Goal: Information Seeking & Learning: Learn about a topic

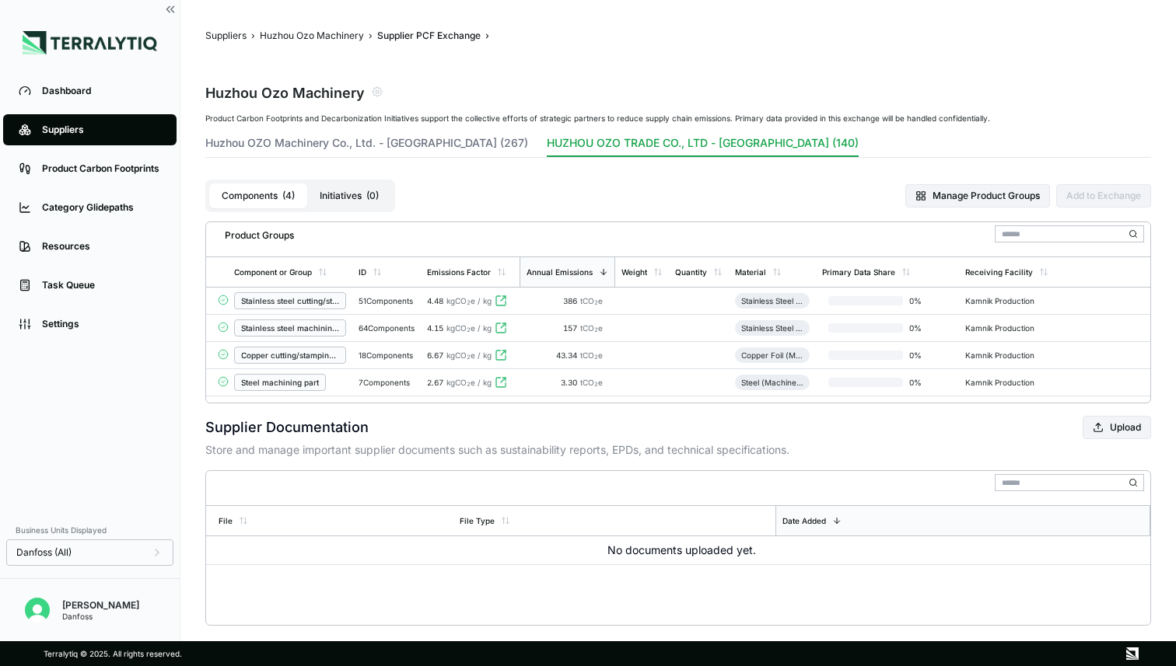
click at [128, 120] on link "Suppliers" at bounding box center [89, 129] width 173 height 31
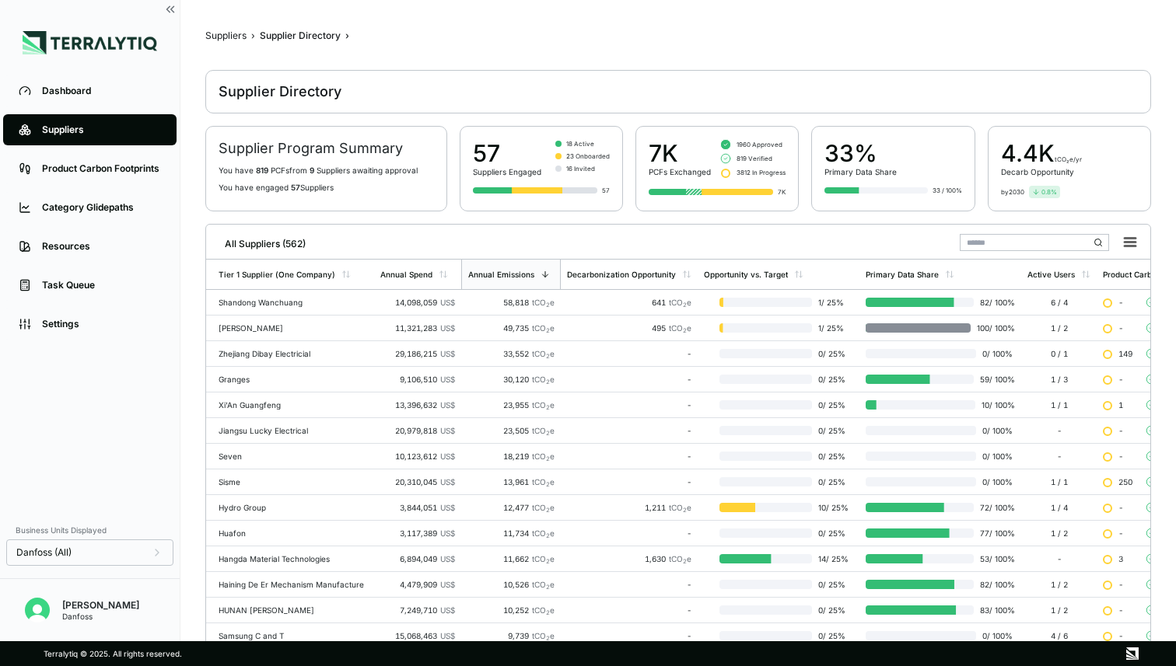
click at [983, 237] on input "text" at bounding box center [1034, 242] width 149 height 17
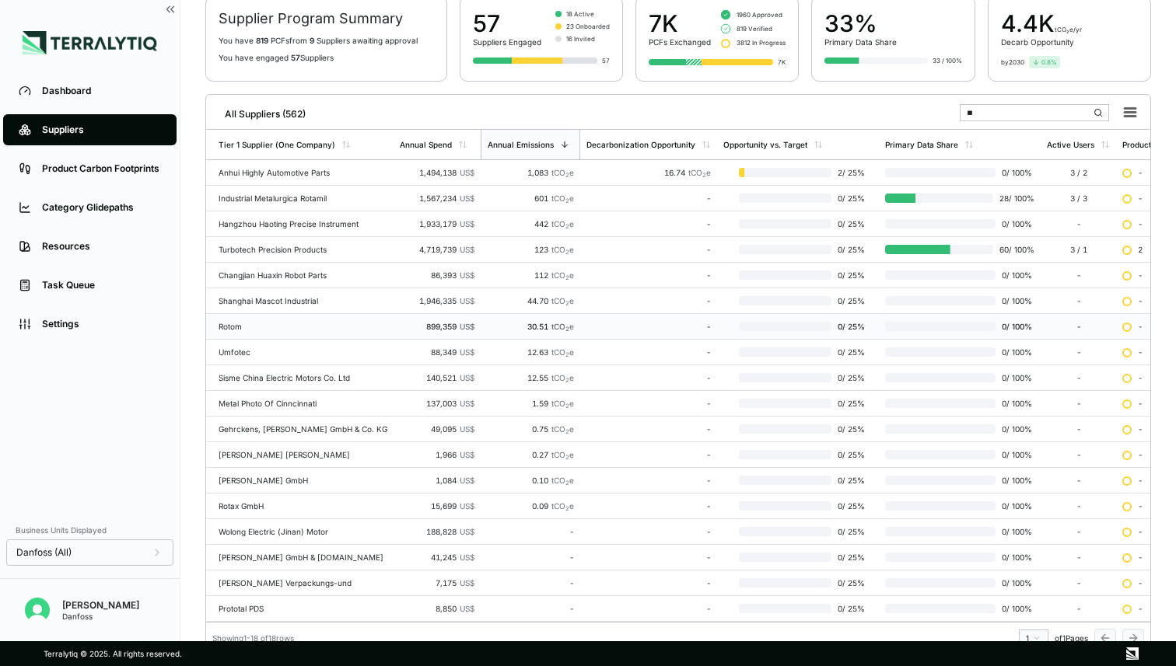
scroll to position [141, 0]
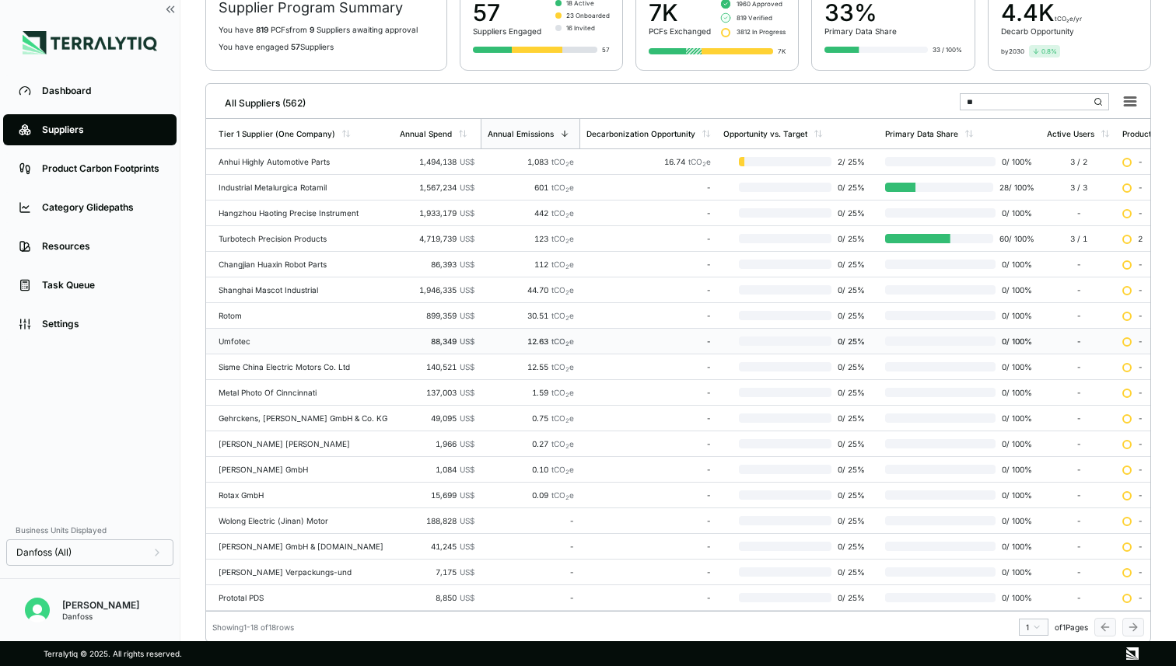
type input "*"
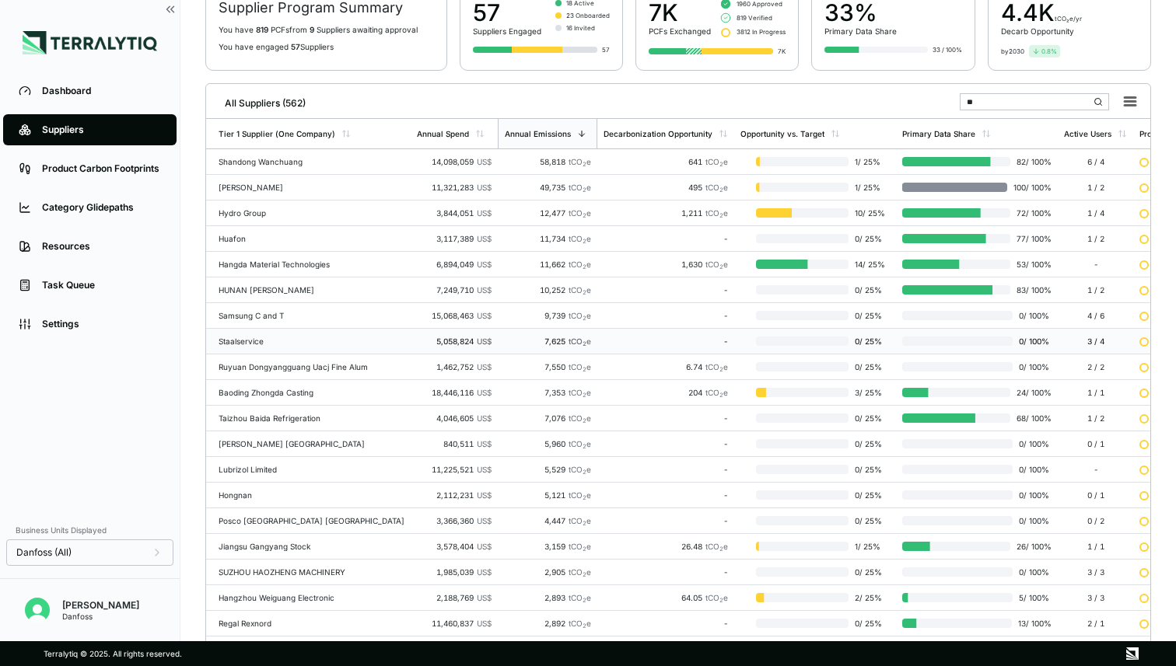
scroll to position [5, 0]
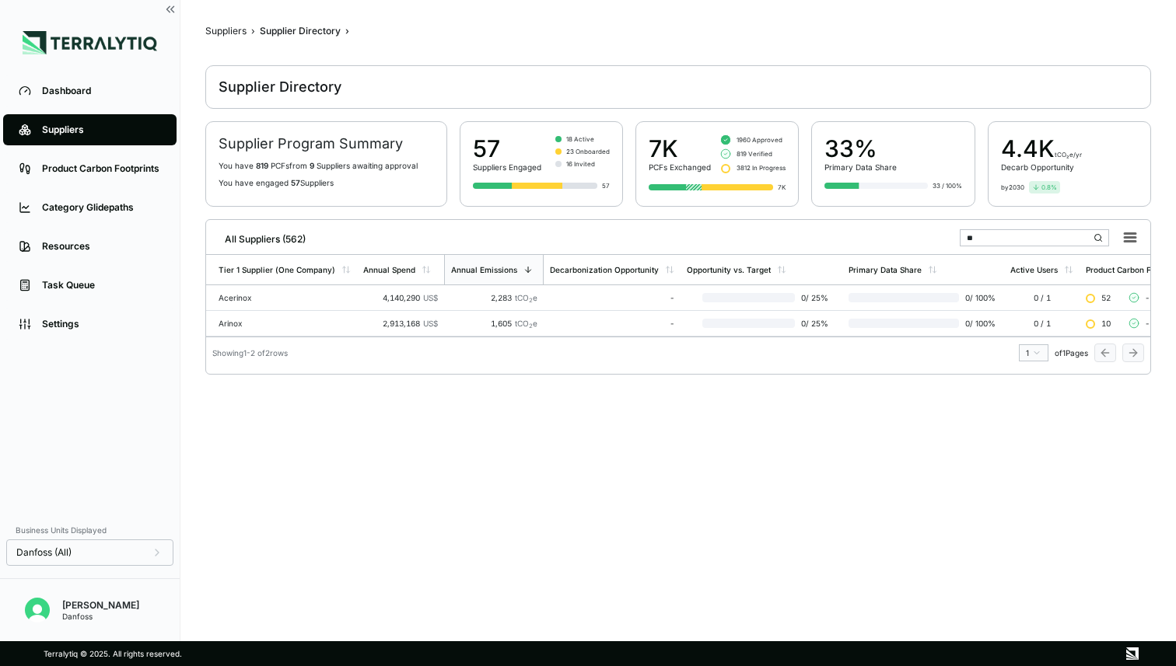
drag, startPoint x: 983, startPoint y: 237, endPoint x: 965, endPoint y: 239, distance: 18.0
click at [965, 239] on input "**" at bounding box center [1034, 237] width 149 height 17
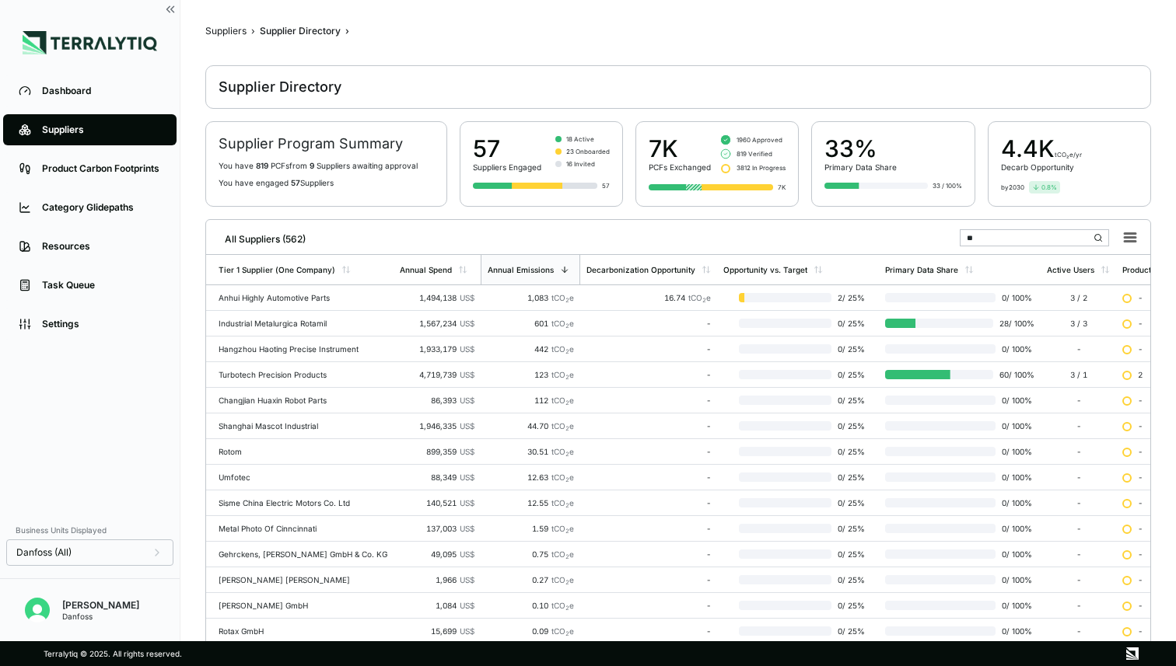
scroll to position [141, 0]
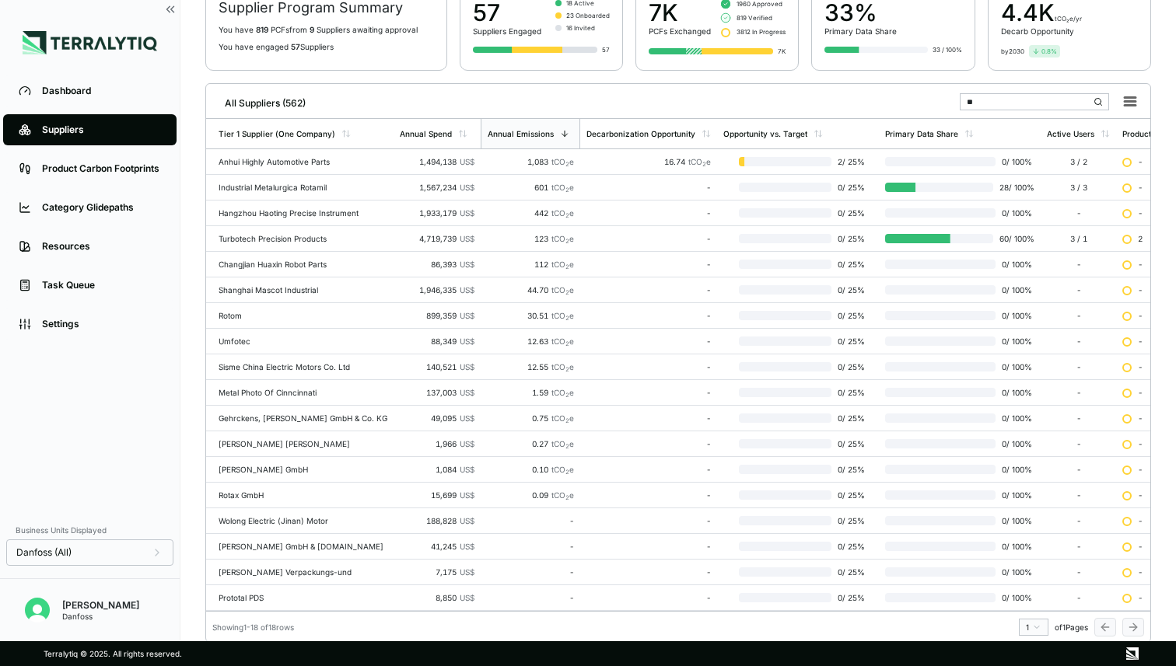
type input "*"
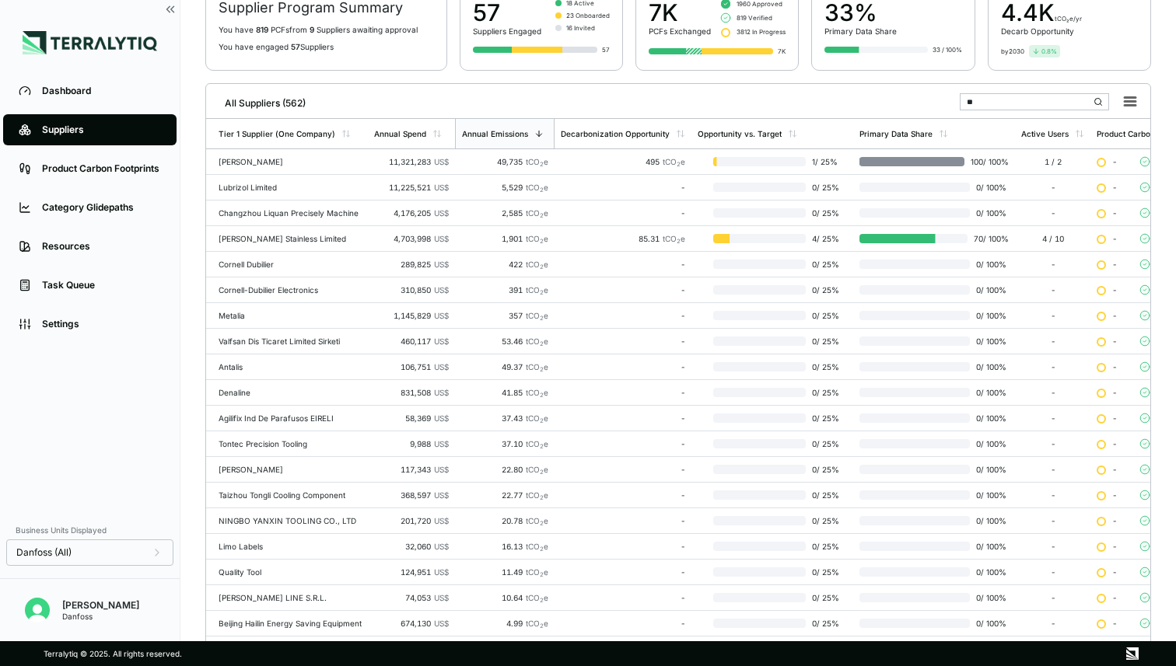
type input "*"
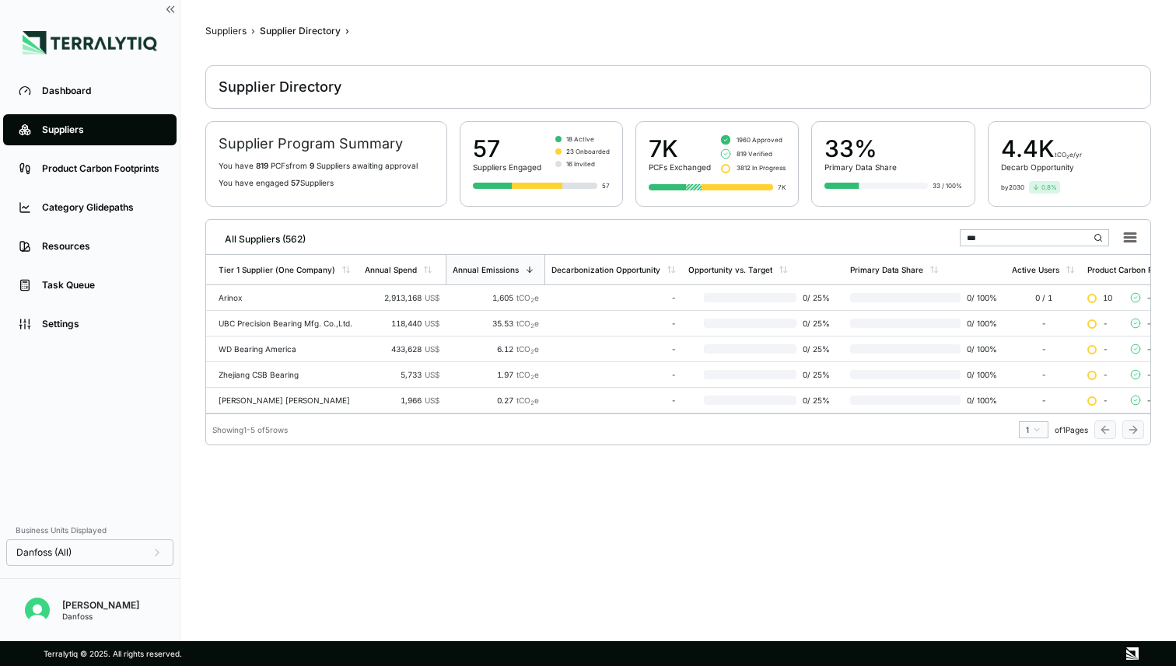
scroll to position [5, 0]
type input "****"
click at [244, 299] on div "Arinox" at bounding box center [285, 297] width 134 height 9
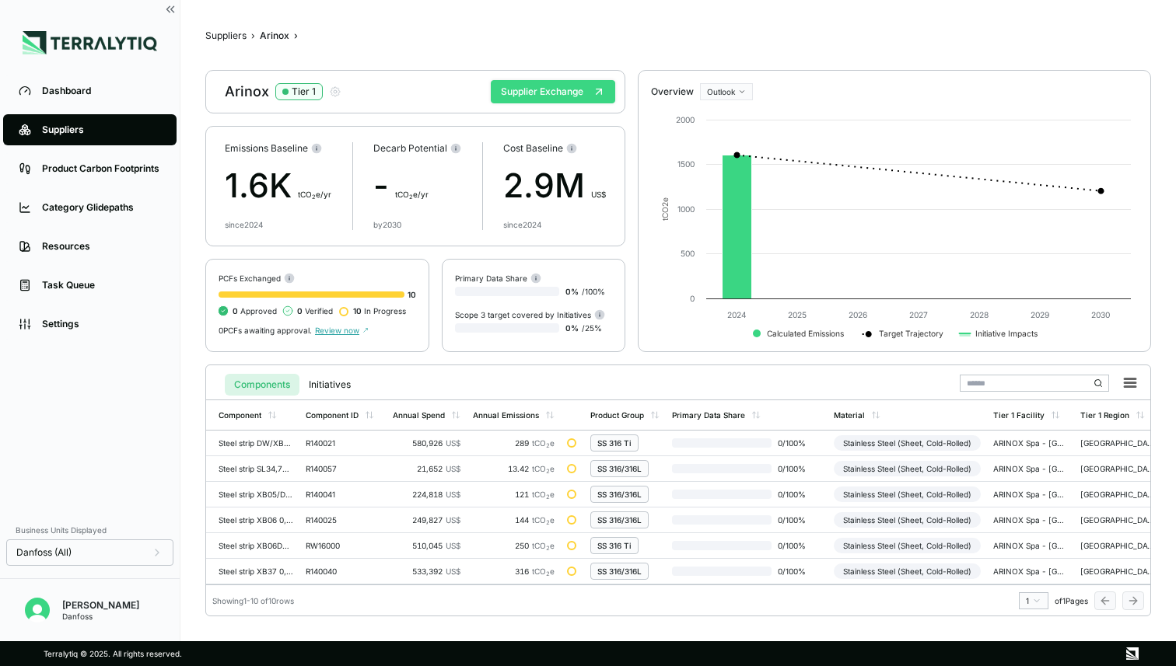
click at [521, 84] on button "Supplier Exchange" at bounding box center [553, 91] width 124 height 23
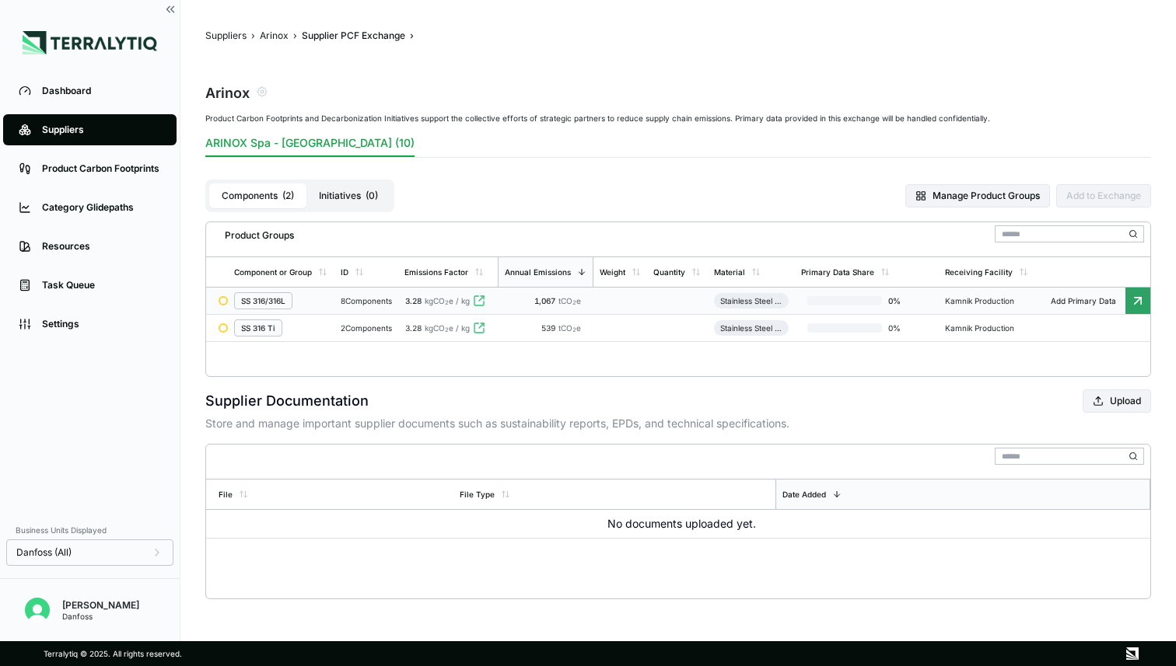
click at [567, 292] on td "1,067 tCO 2 e" at bounding box center [546, 301] width 96 height 27
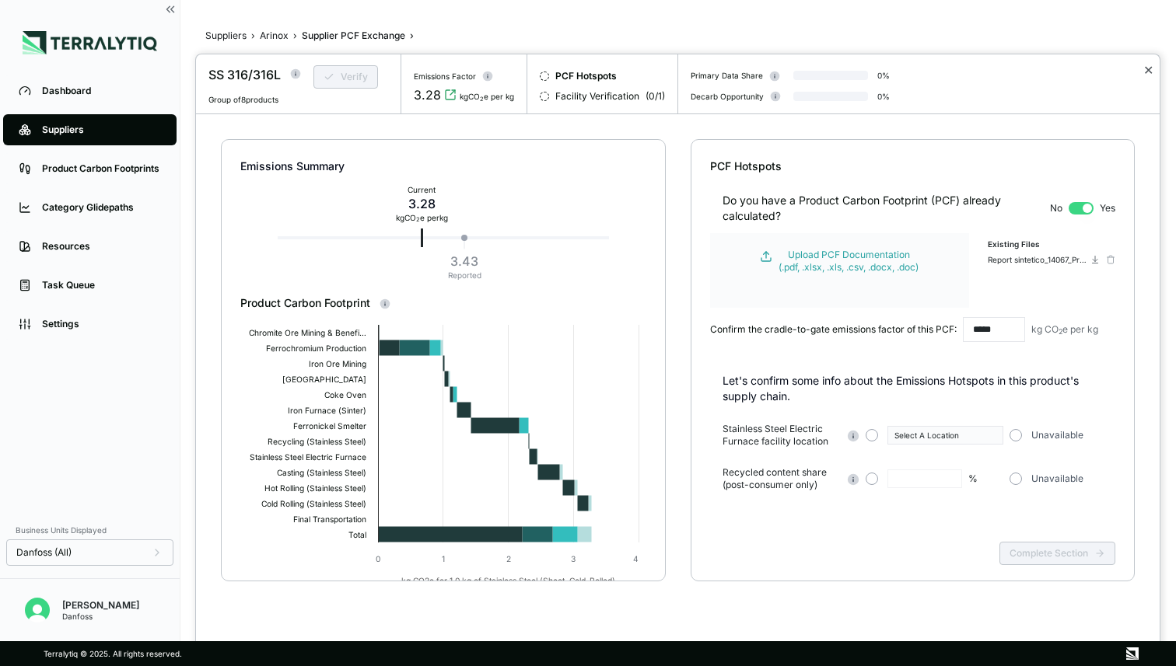
click at [1143, 71] on button "✕" at bounding box center [1148, 70] width 10 height 19
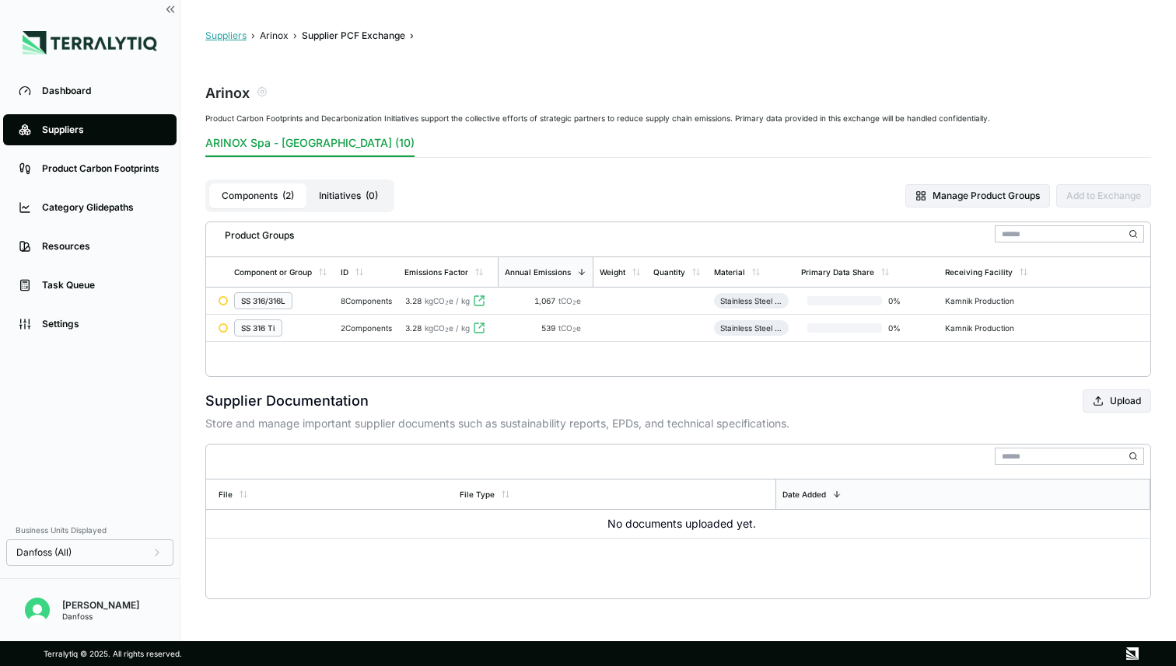
click at [242, 37] on button "Suppliers" at bounding box center [225, 36] width 41 height 12
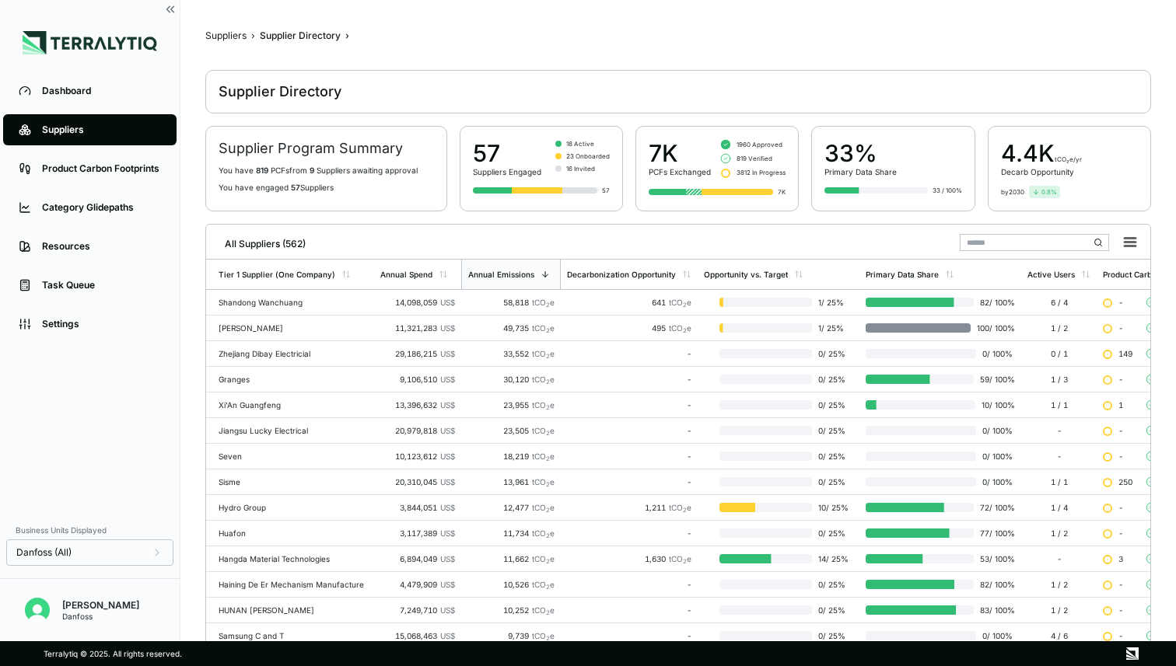
click at [979, 241] on input "text" at bounding box center [1034, 242] width 149 height 17
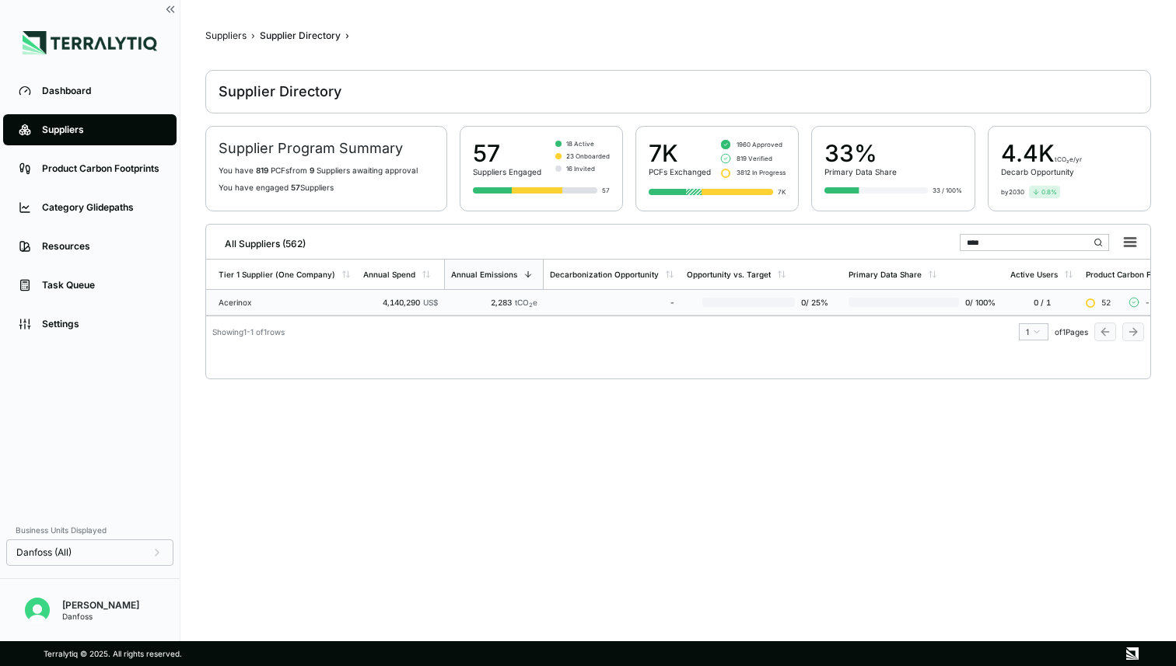
type input "****"
click at [287, 304] on div "Acerinox" at bounding box center [284, 302] width 132 height 9
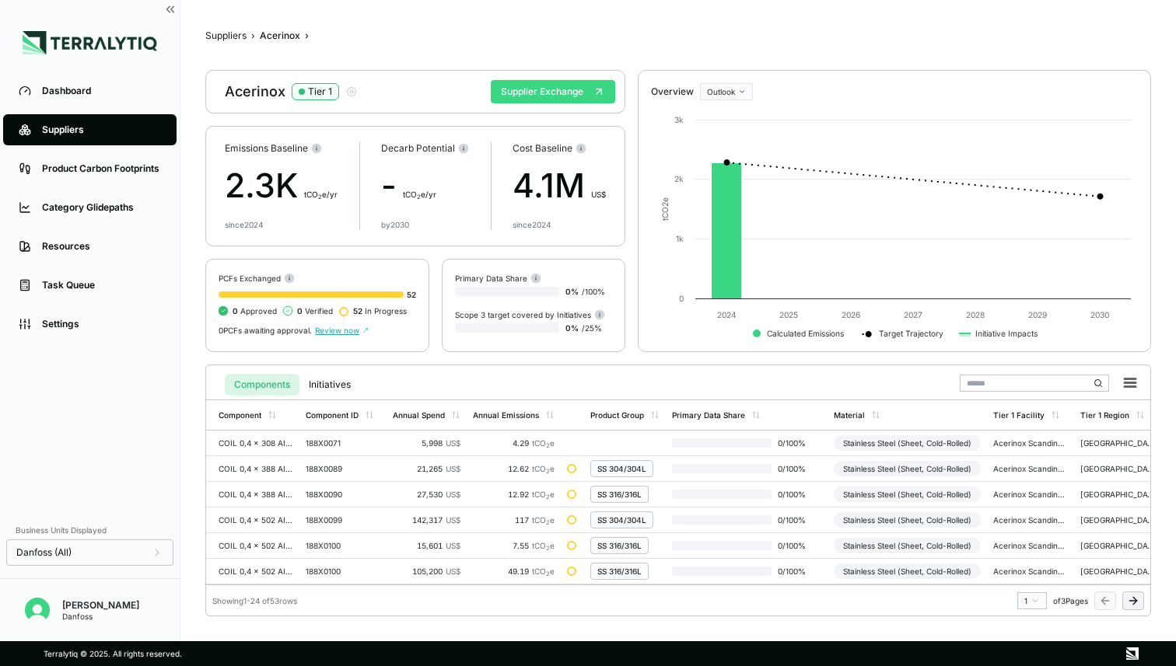
click at [557, 93] on button "Supplier Exchange" at bounding box center [553, 91] width 124 height 23
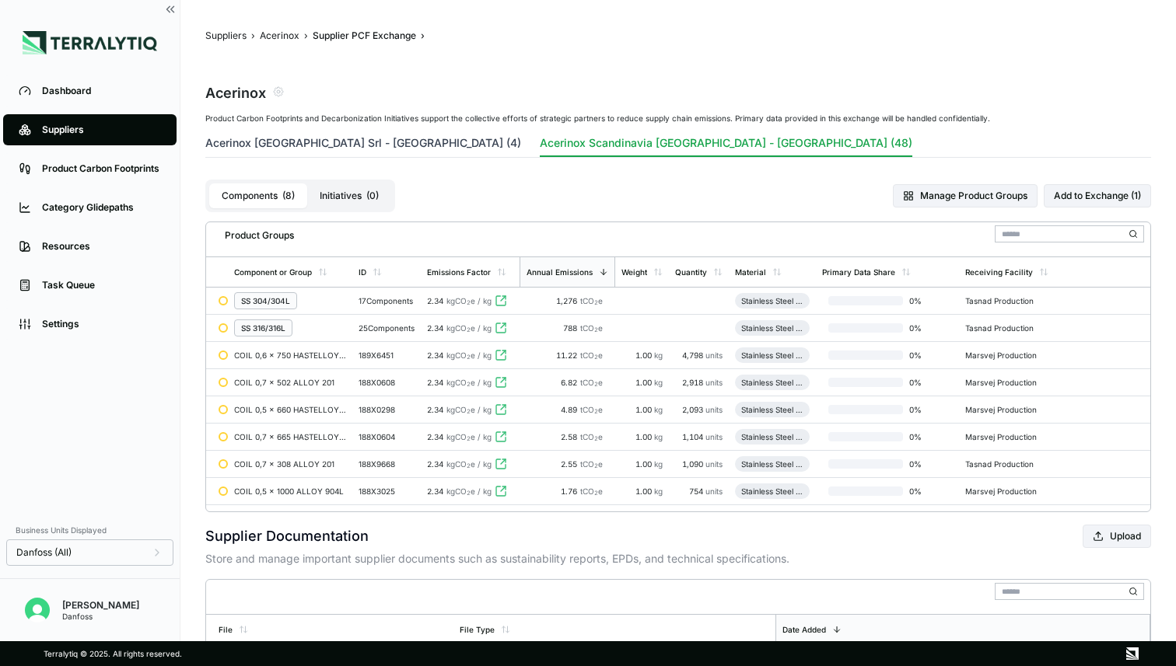
click at [297, 139] on button "Acerinox [GEOGRAPHIC_DATA] Srl - [GEOGRAPHIC_DATA] (4)" at bounding box center [363, 146] width 316 height 22
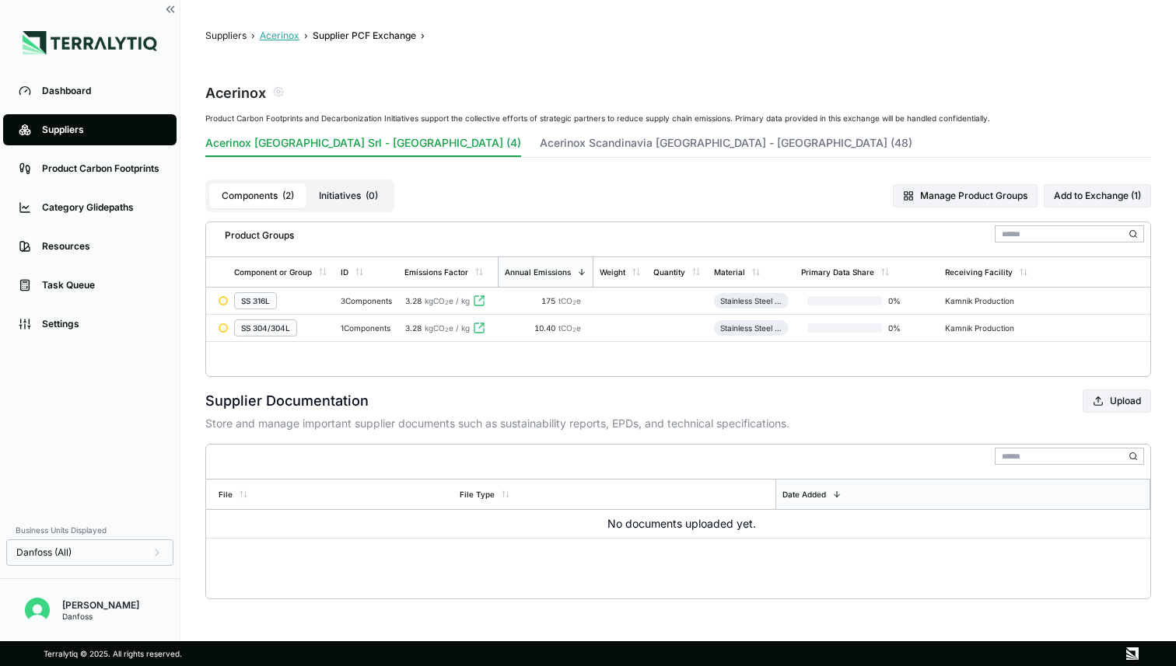
click at [282, 38] on button "Acerinox" at bounding box center [280, 36] width 40 height 12
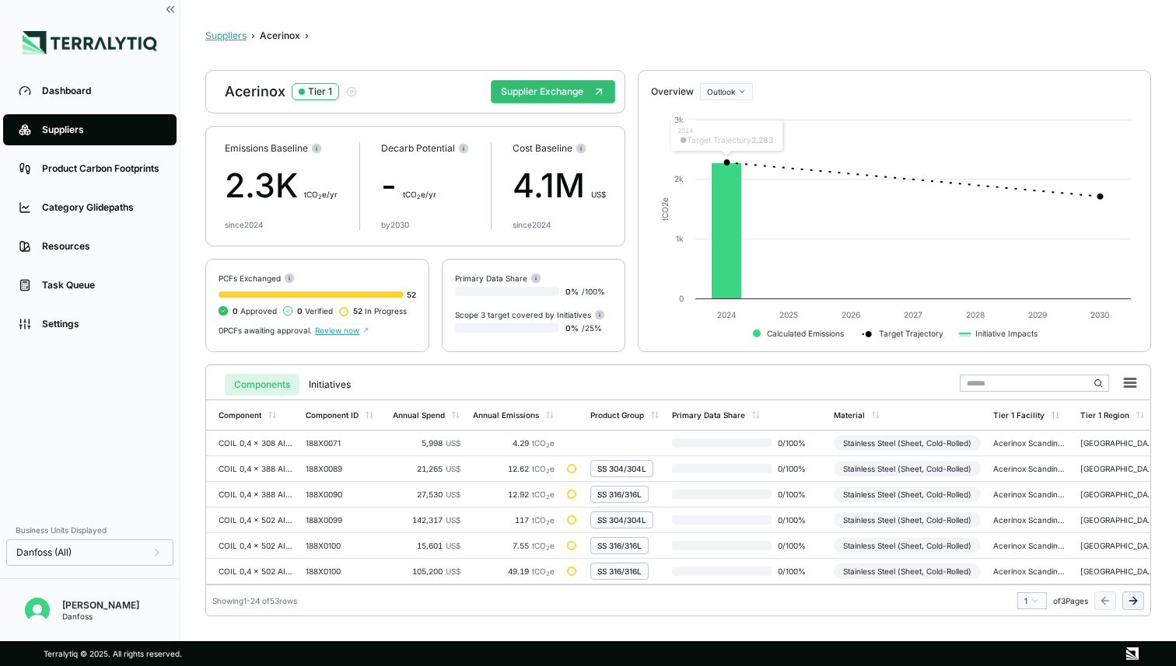
click at [225, 40] on button "Suppliers" at bounding box center [225, 36] width 41 height 12
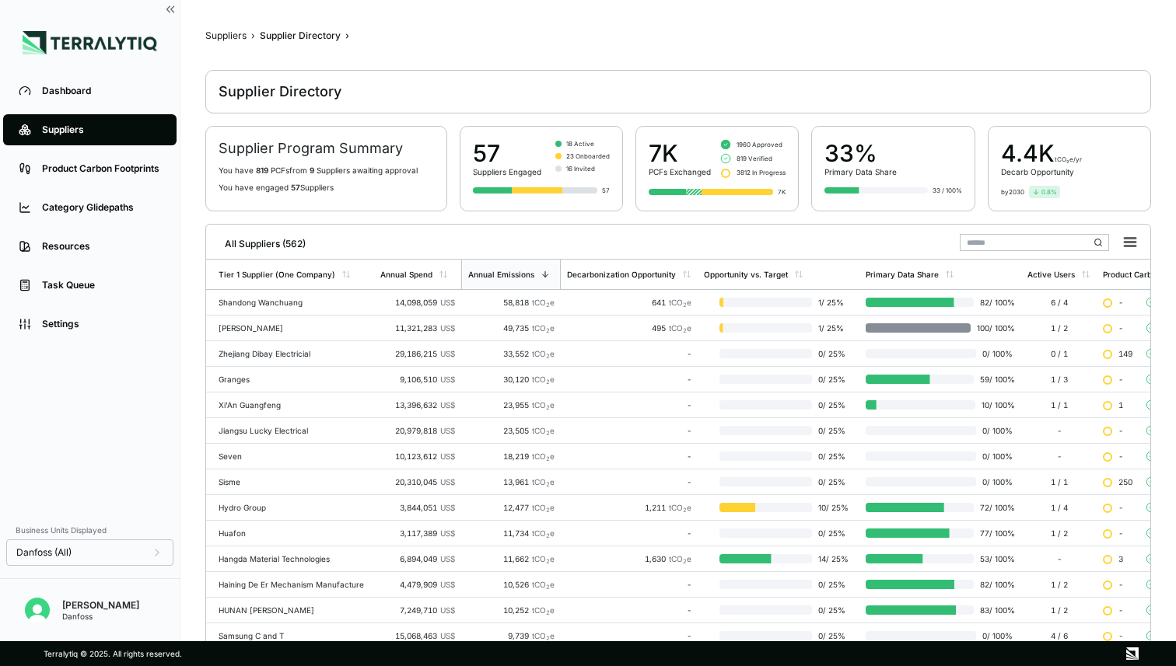
click at [1038, 246] on input "text" at bounding box center [1034, 242] width 149 height 17
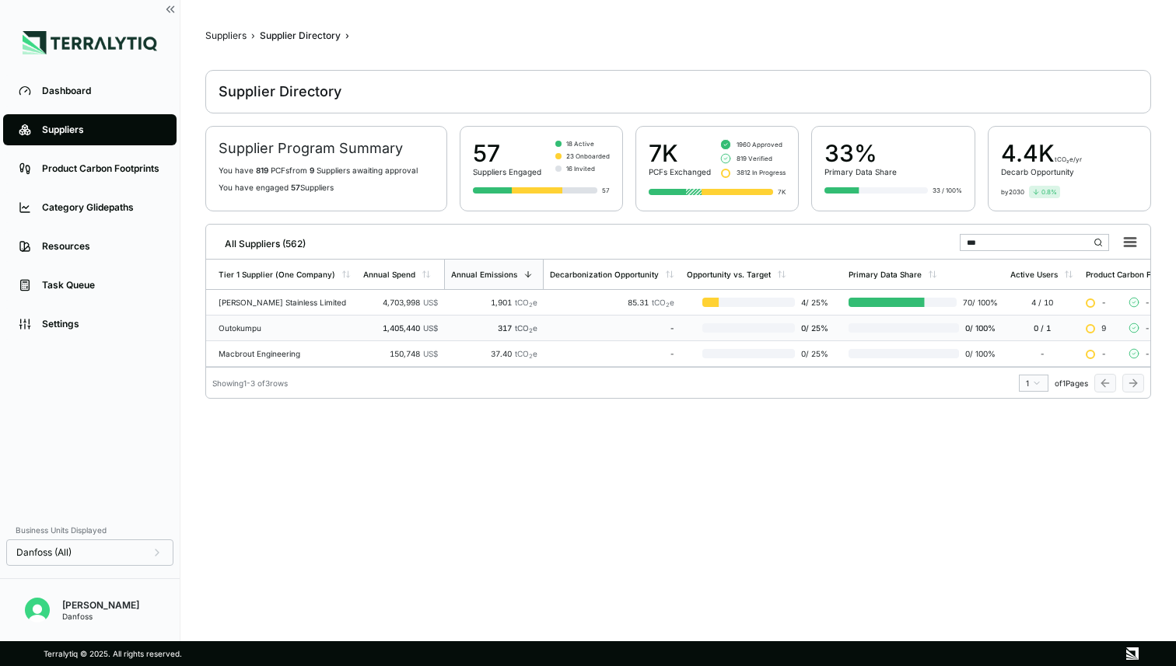
type input "***"
click at [315, 324] on div "Outokumpu" at bounding box center [284, 327] width 132 height 9
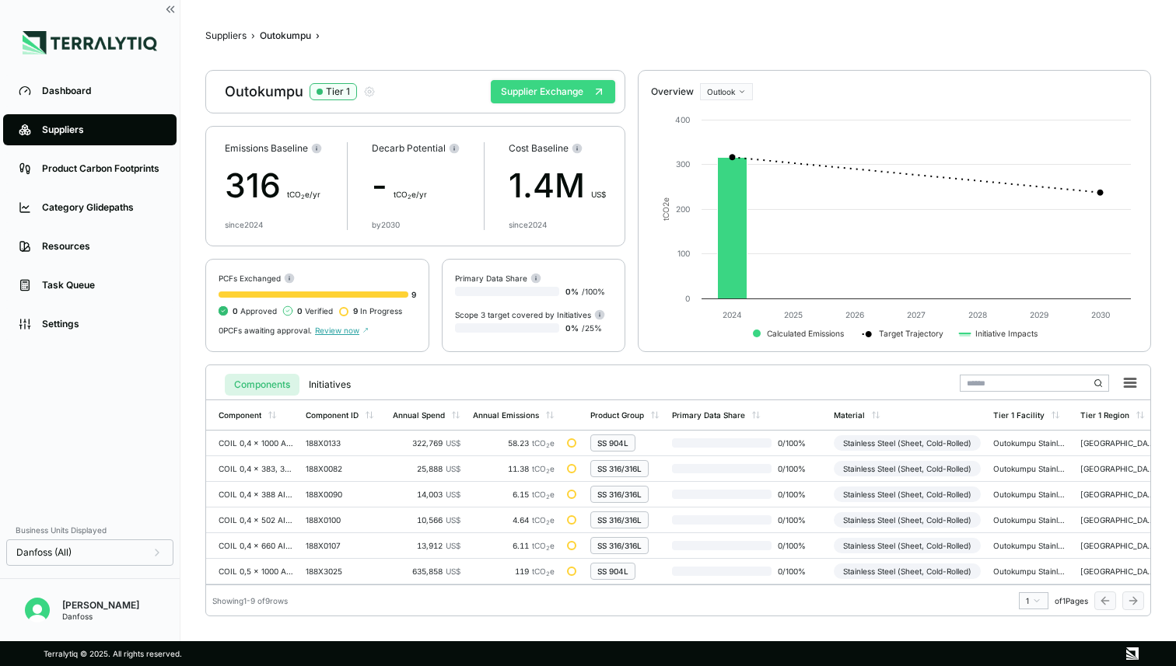
click at [557, 93] on button "Supplier Exchange" at bounding box center [553, 91] width 124 height 23
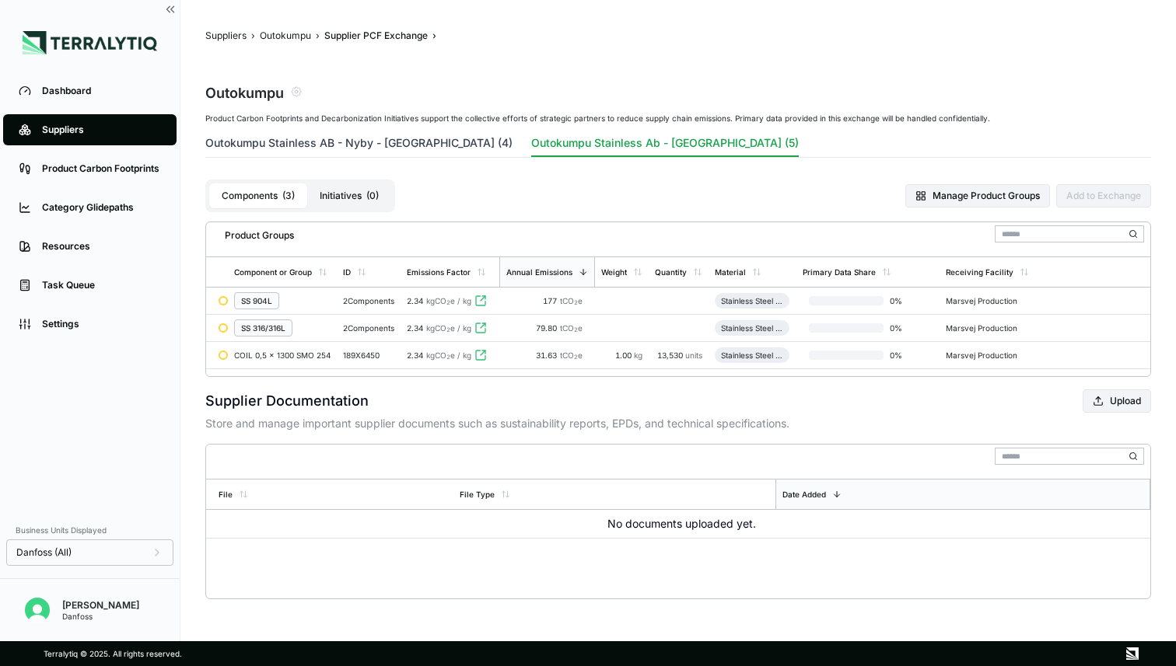
click at [376, 139] on button "Outokumpu Stainless AB - Nyby - [GEOGRAPHIC_DATA] (4)" at bounding box center [358, 146] width 307 height 22
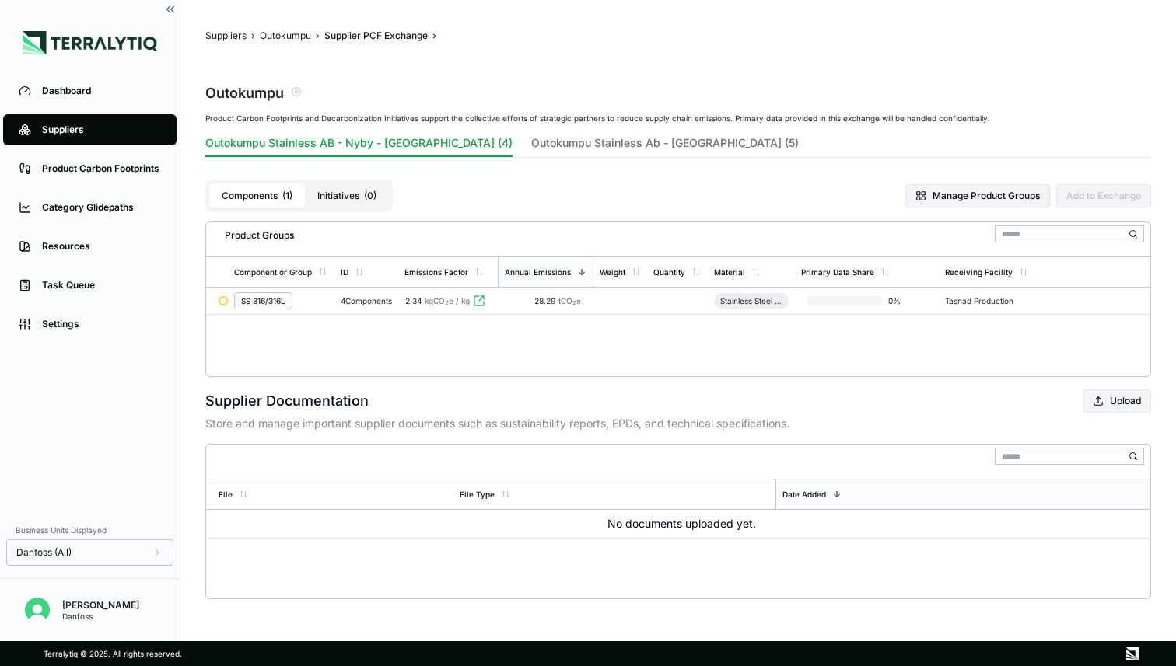
click at [89, 131] on div "Suppliers" at bounding box center [101, 130] width 119 height 12
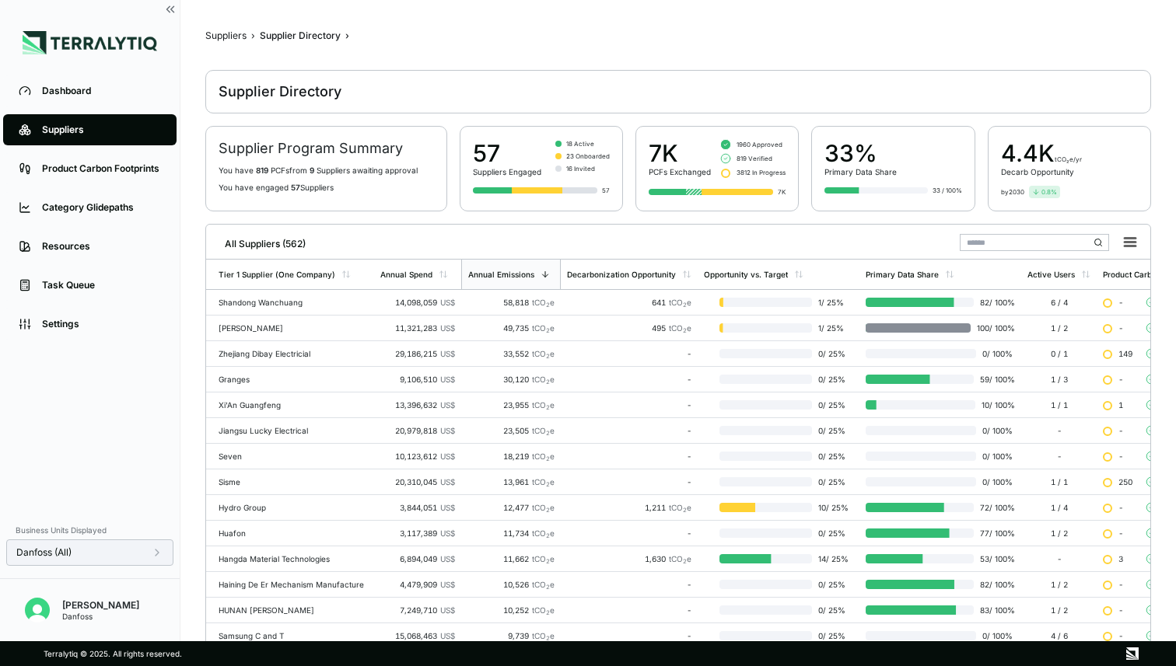
click at [62, 554] on span "Danfoss (All)" at bounding box center [43, 553] width 55 height 12
click at [93, 485] on div "Dashboard Suppliers Product Carbon Footprints Category Glidepaths Resources Tas…" at bounding box center [90, 293] width 180 height 443
click at [85, 101] on link "Dashboard" at bounding box center [89, 90] width 173 height 31
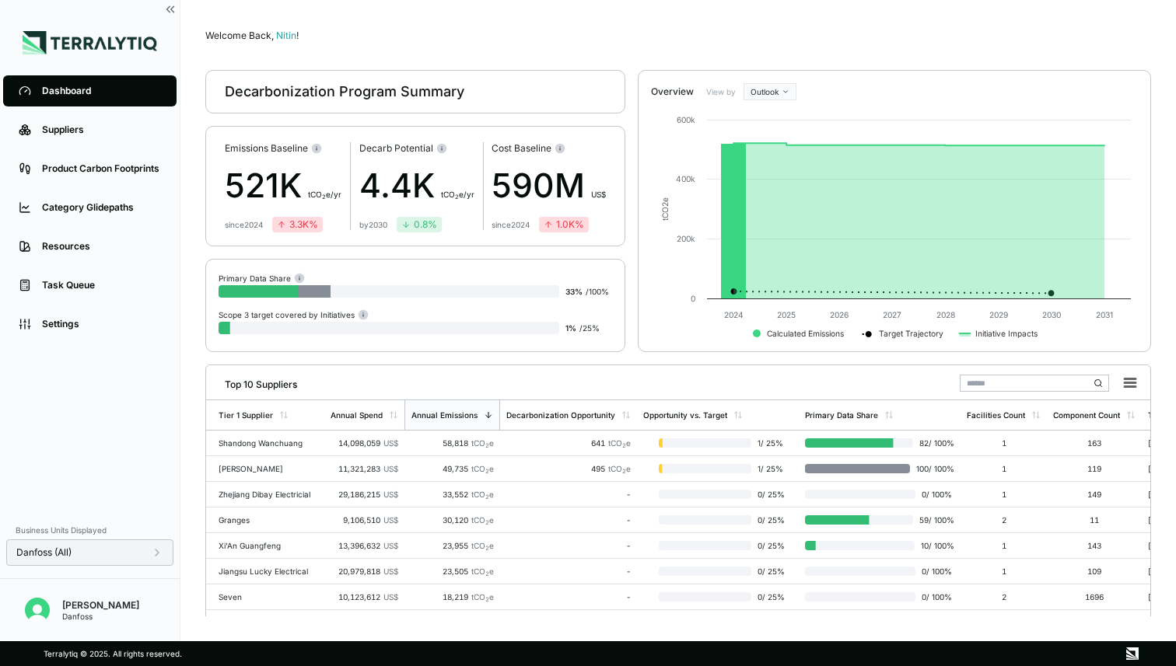
click at [68, 551] on span "Danfoss (All)" at bounding box center [43, 553] width 55 height 12
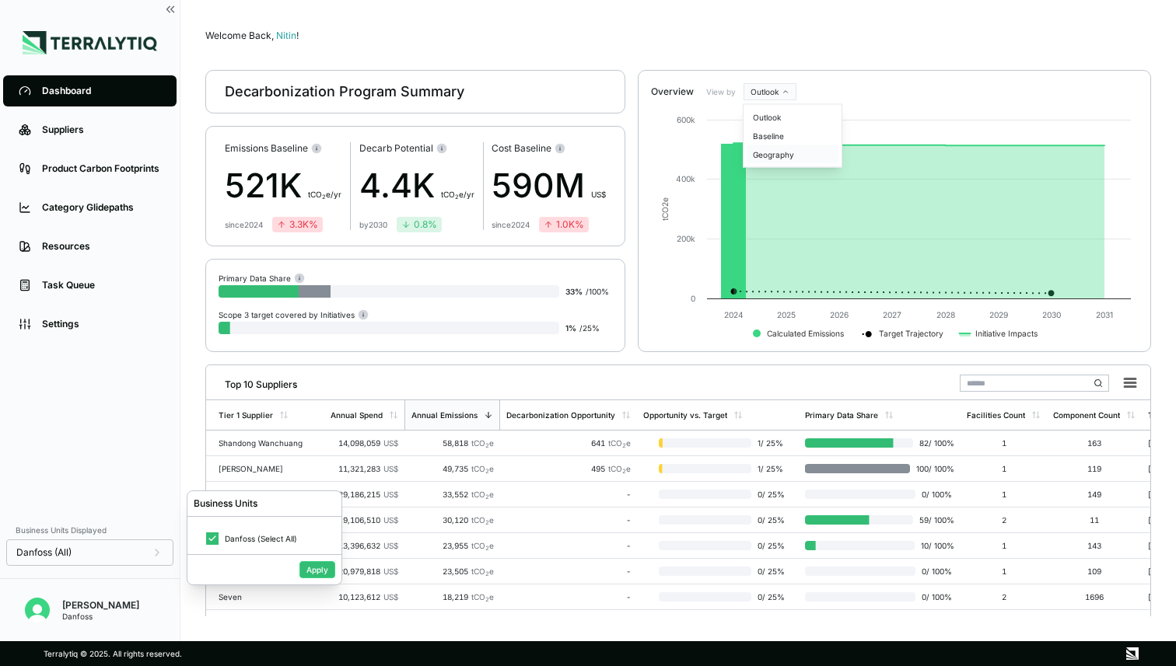
click at [772, 157] on div "Geography" at bounding box center [792, 154] width 92 height 19
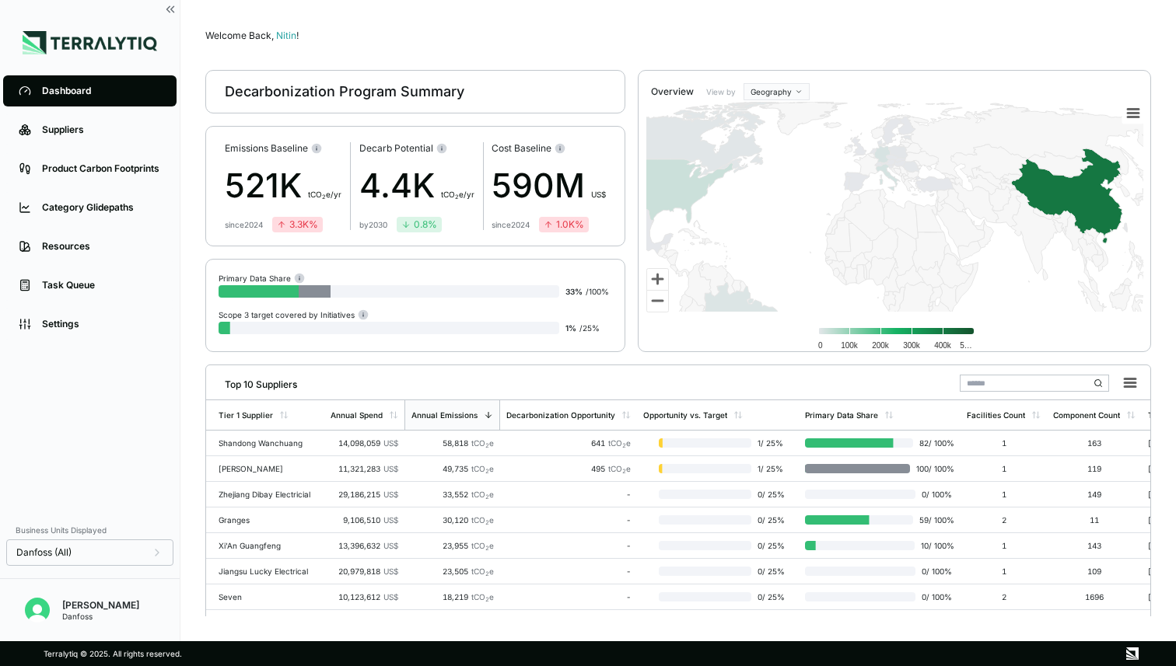
drag, startPoint x: 882, startPoint y: 156, endPoint x: 876, endPoint y: 295, distance: 138.5
click at [876, 295] on icon "Created with Highcharts 11.4.8 Chart context menu Zoom in Zoom out 0 100k 200k …" at bounding box center [894, 231] width 512 height 275
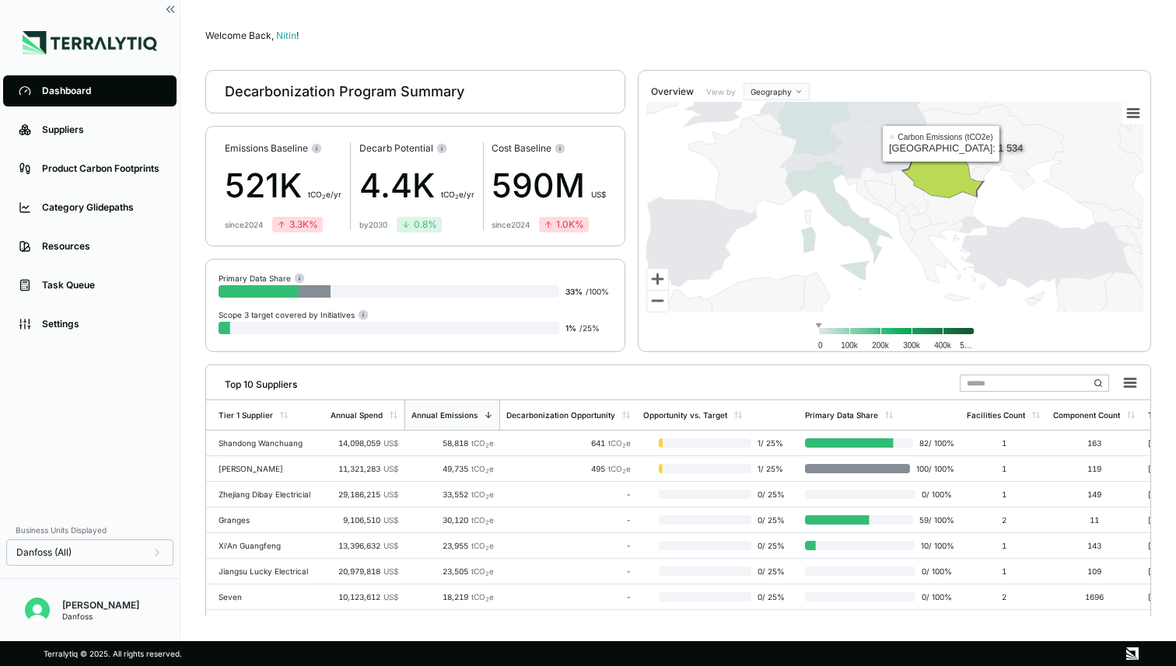
click at [940, 173] on icon at bounding box center [942, 173] width 82 height 51
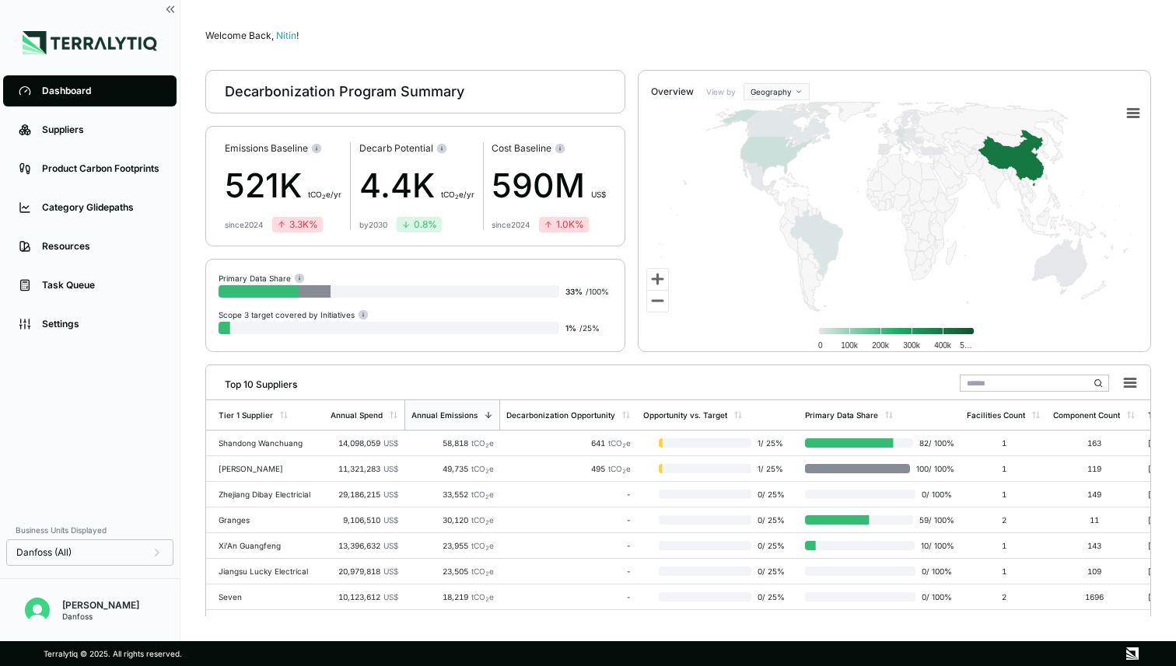
click at [993, 387] on input "text" at bounding box center [1034, 383] width 149 height 17
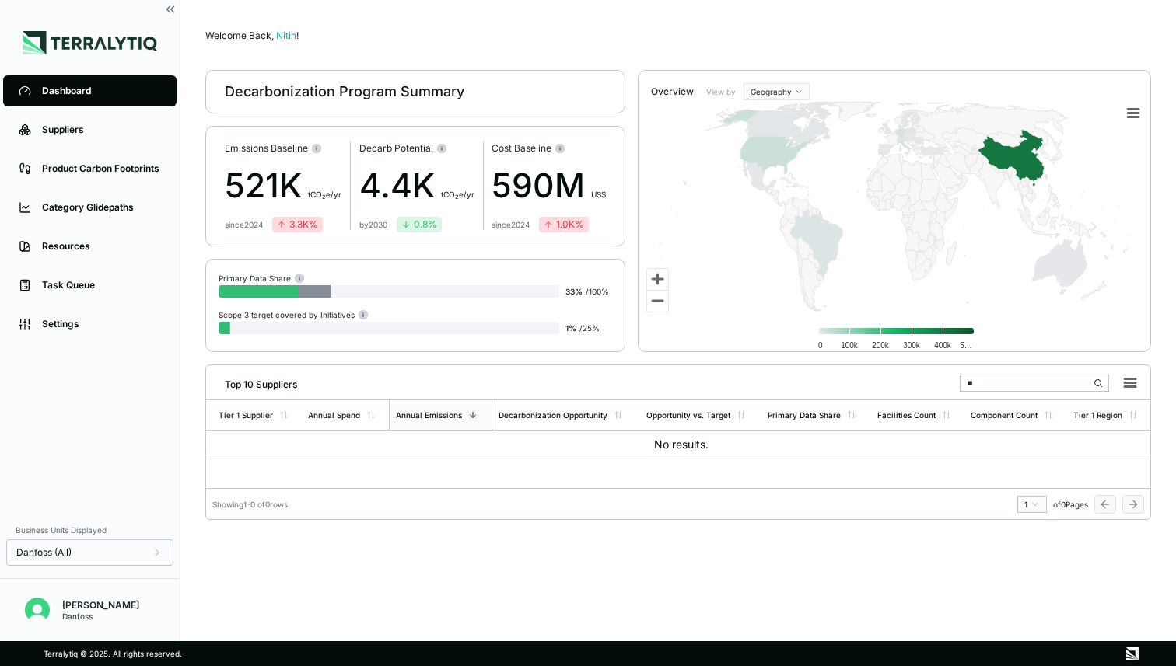
type input "*"
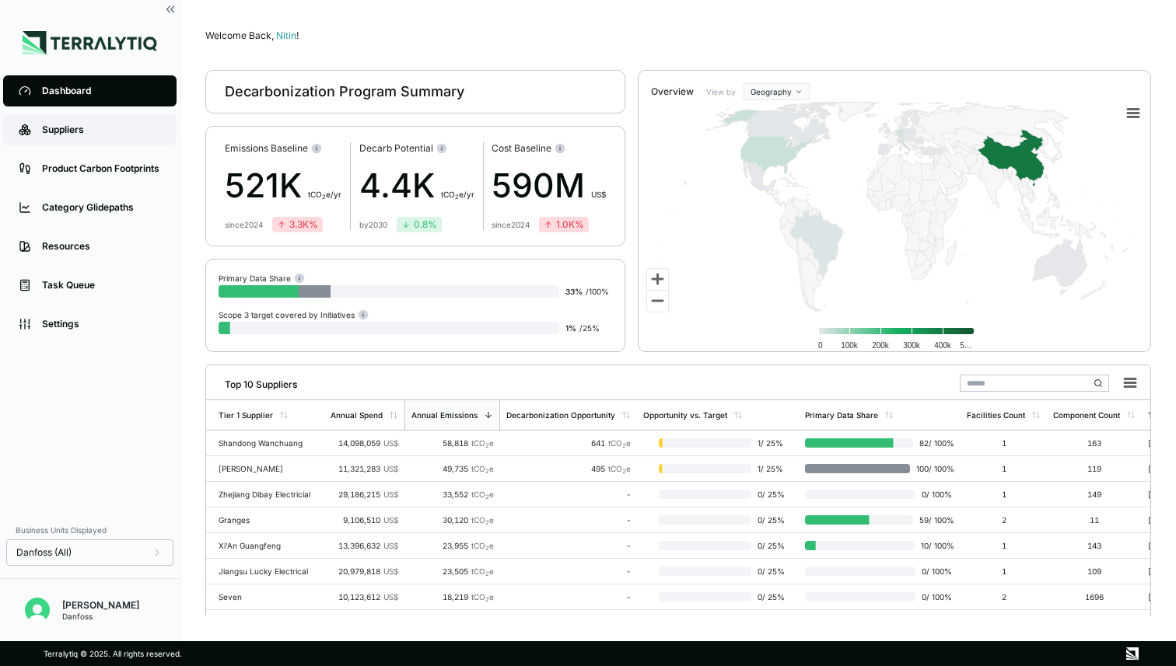
click at [74, 128] on div "Suppliers" at bounding box center [101, 130] width 119 height 12
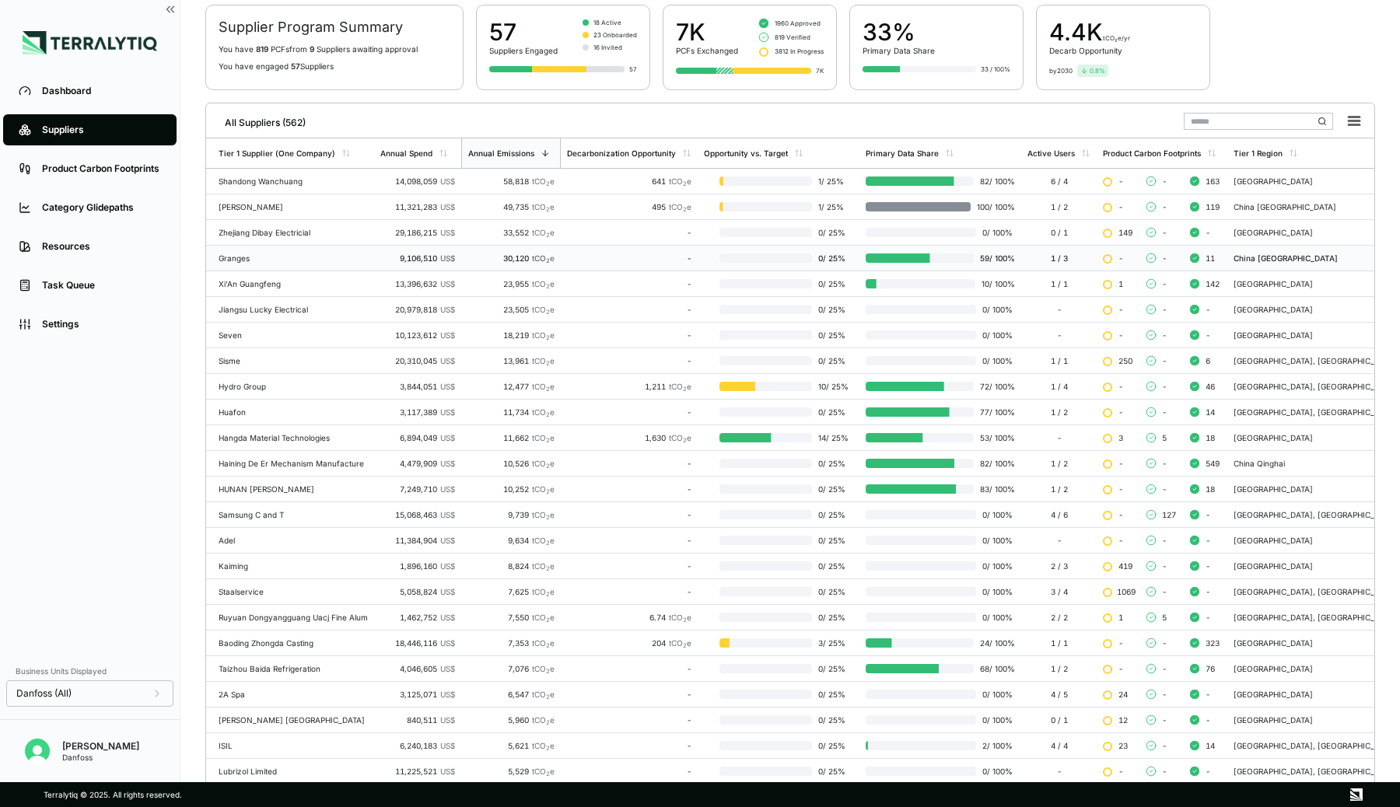
scroll to position [154, 0]
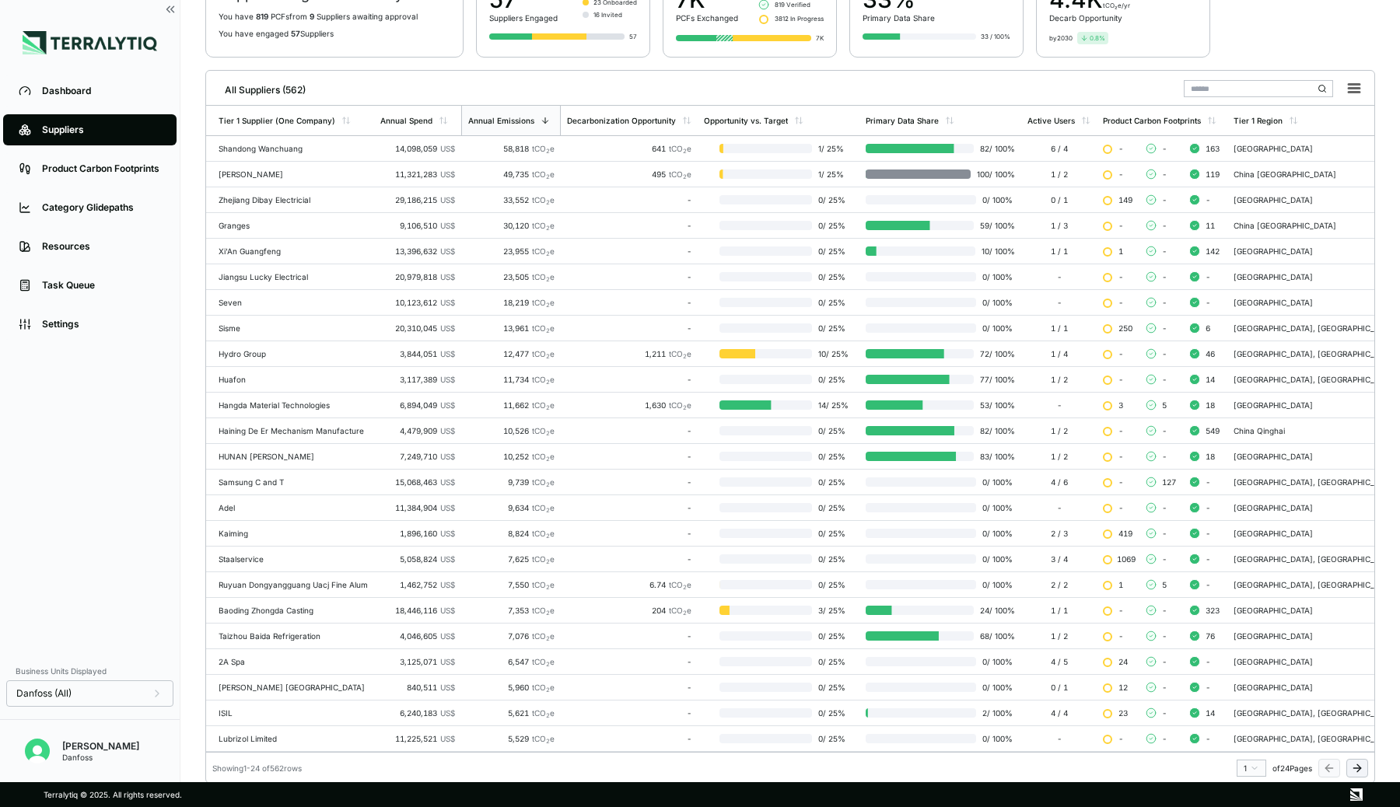
click at [1175, 666] on icon at bounding box center [1357, 768] width 12 height 12
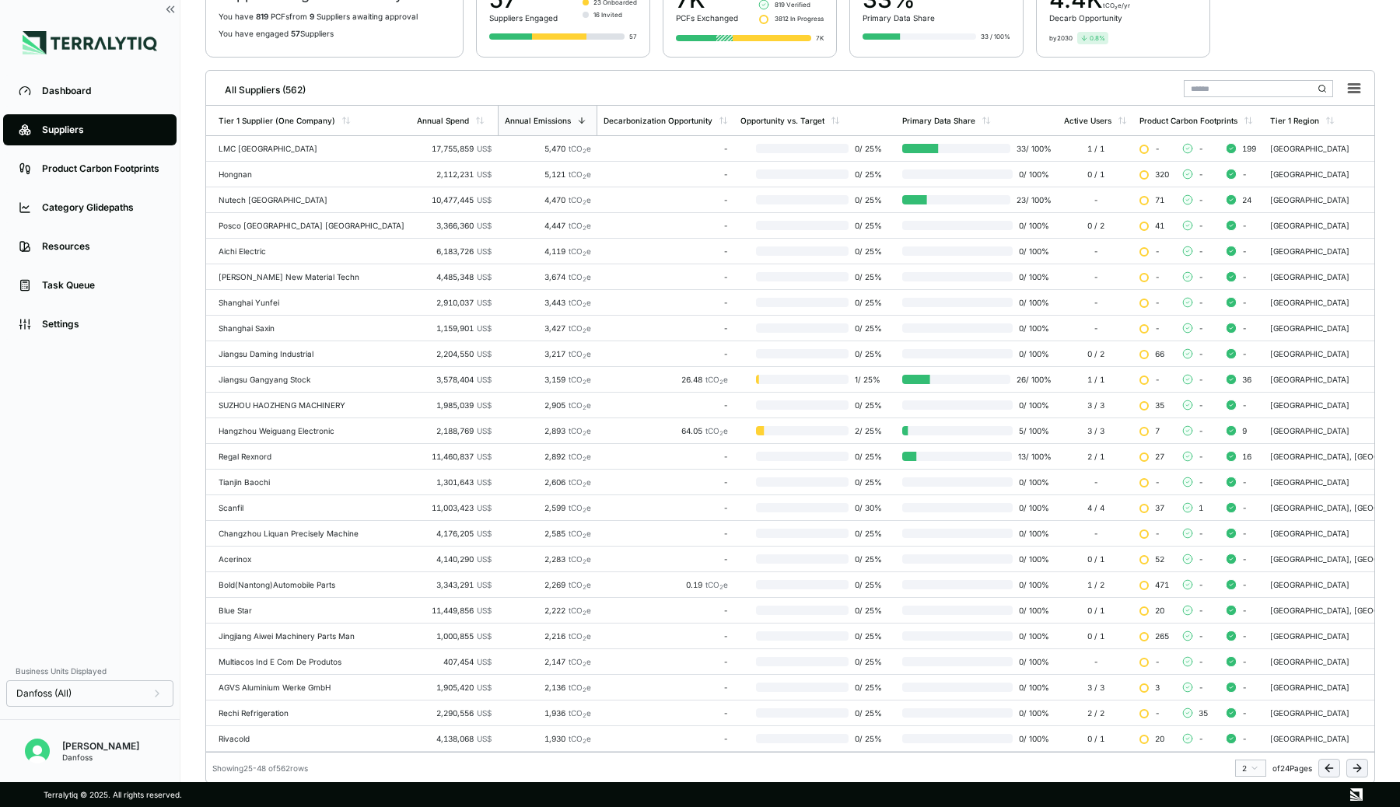
click at [1175, 666] on icon at bounding box center [1357, 768] width 12 height 12
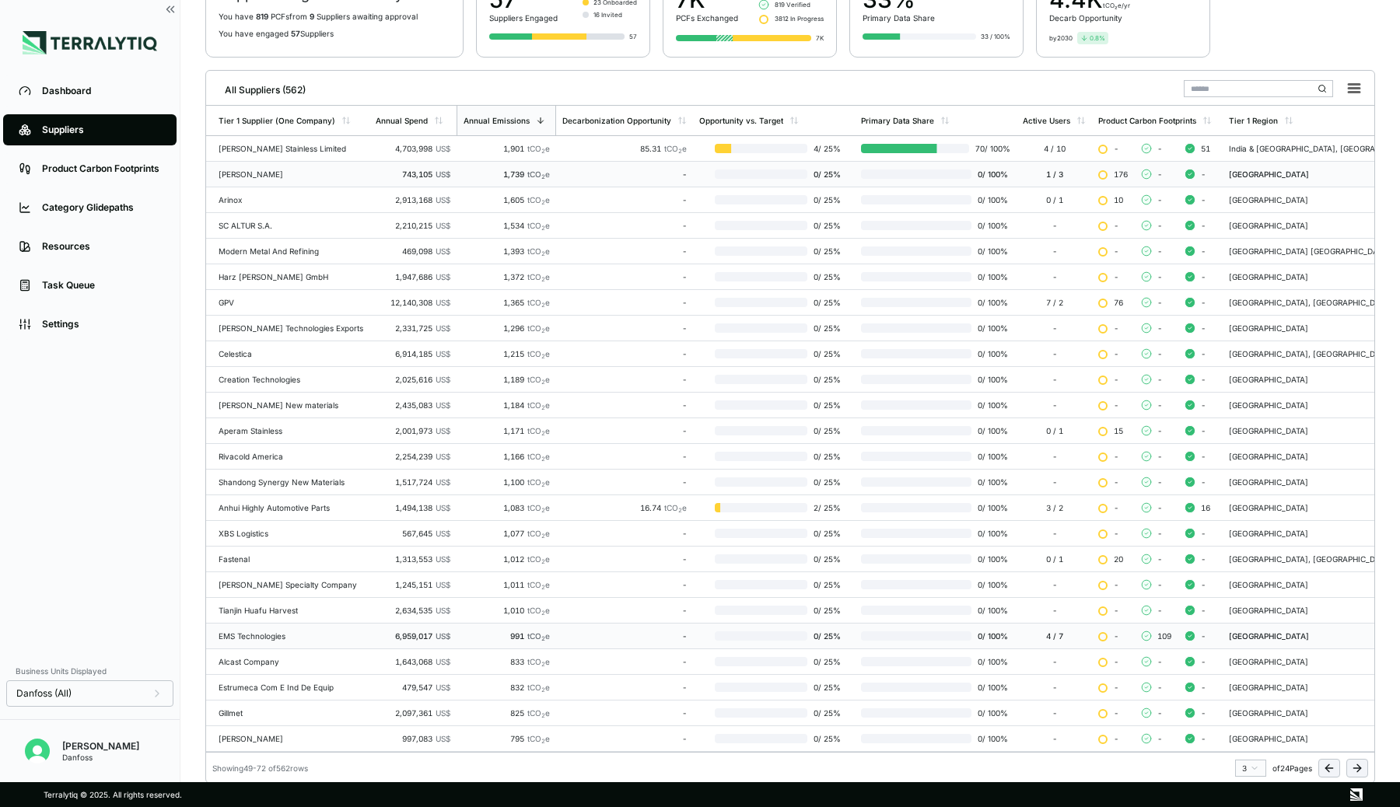
scroll to position [0, 0]
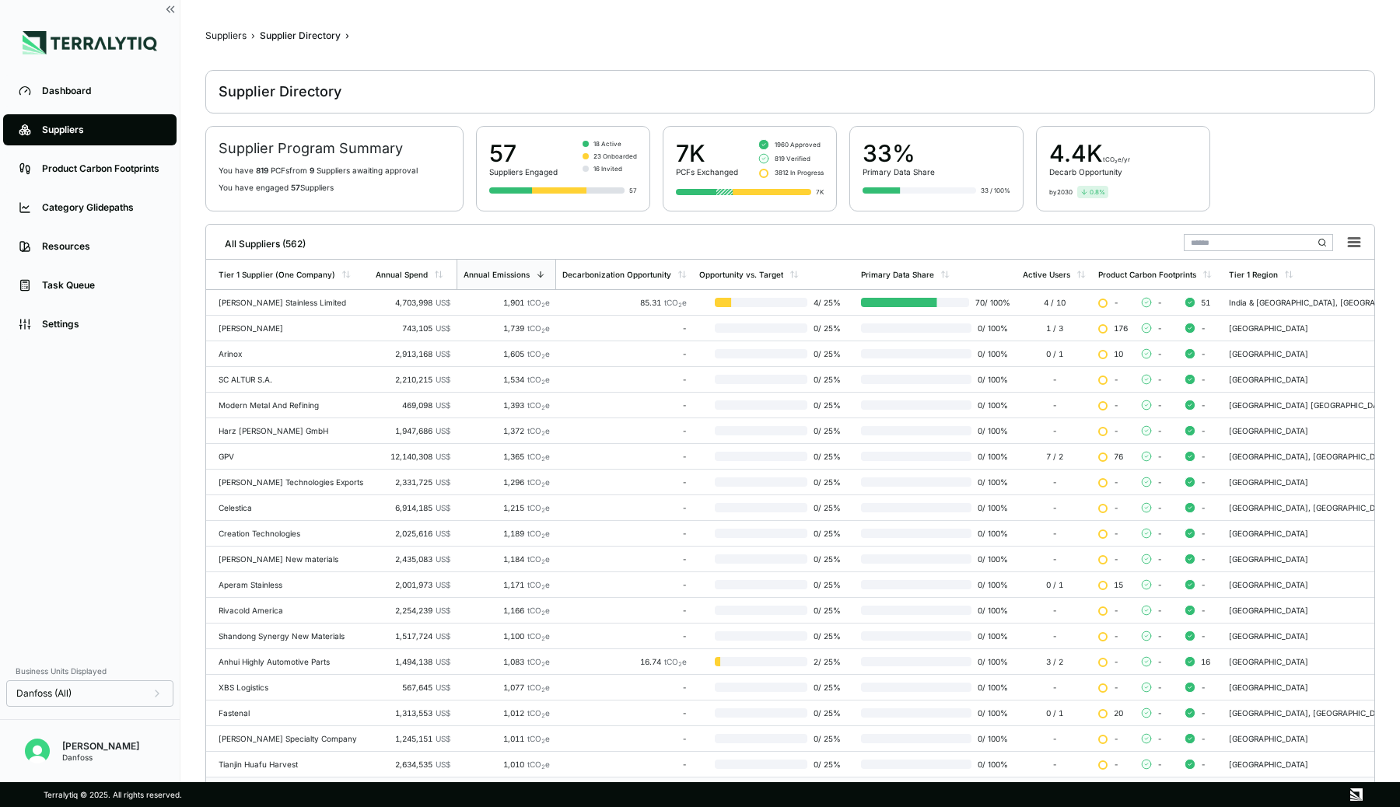
click at [1175, 238] on input "text" at bounding box center [1257, 242] width 149 height 17
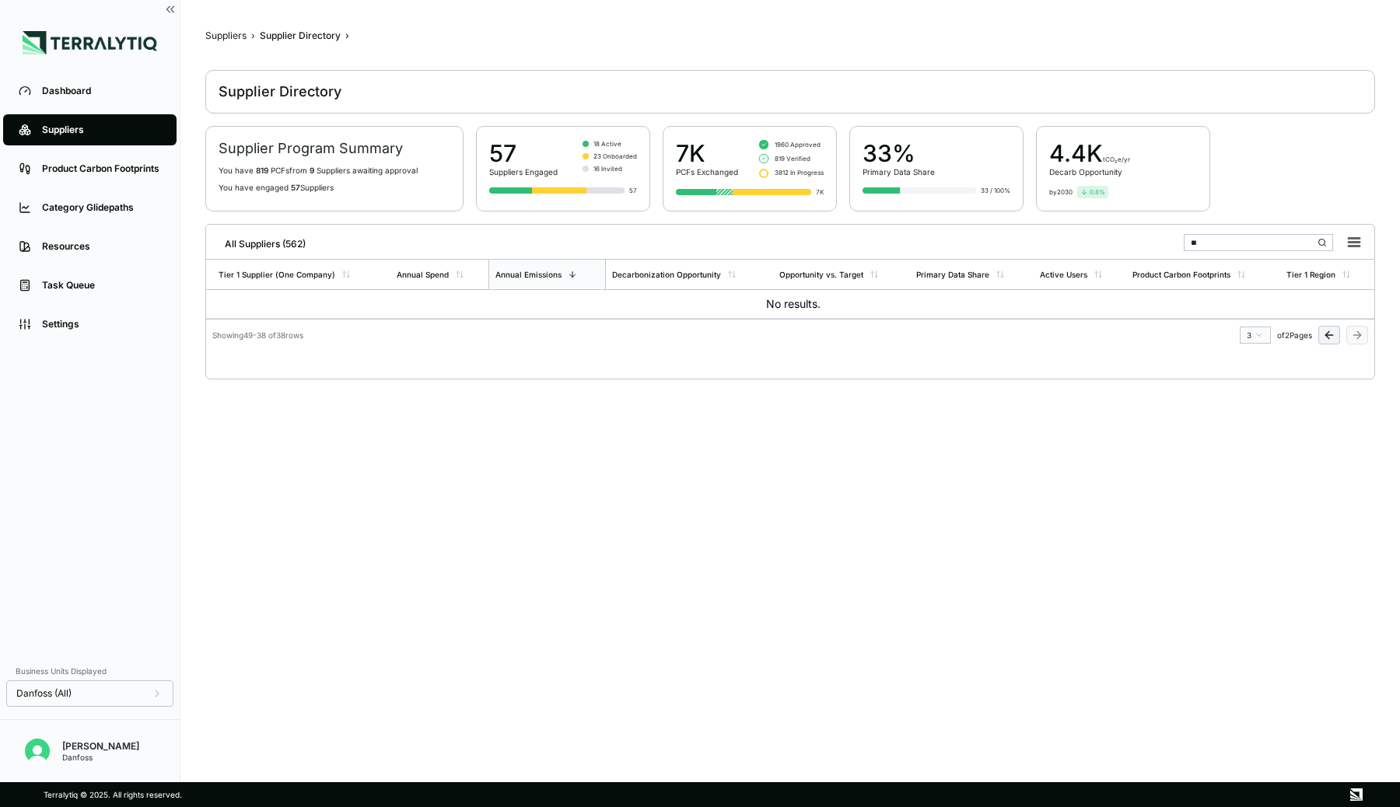
type input "**"
click at [54, 142] on link "Suppliers" at bounding box center [89, 129] width 173 height 31
click at [66, 132] on div "Suppliers" at bounding box center [101, 130] width 119 height 12
click at [69, 96] on div "Dashboard" at bounding box center [101, 91] width 119 height 12
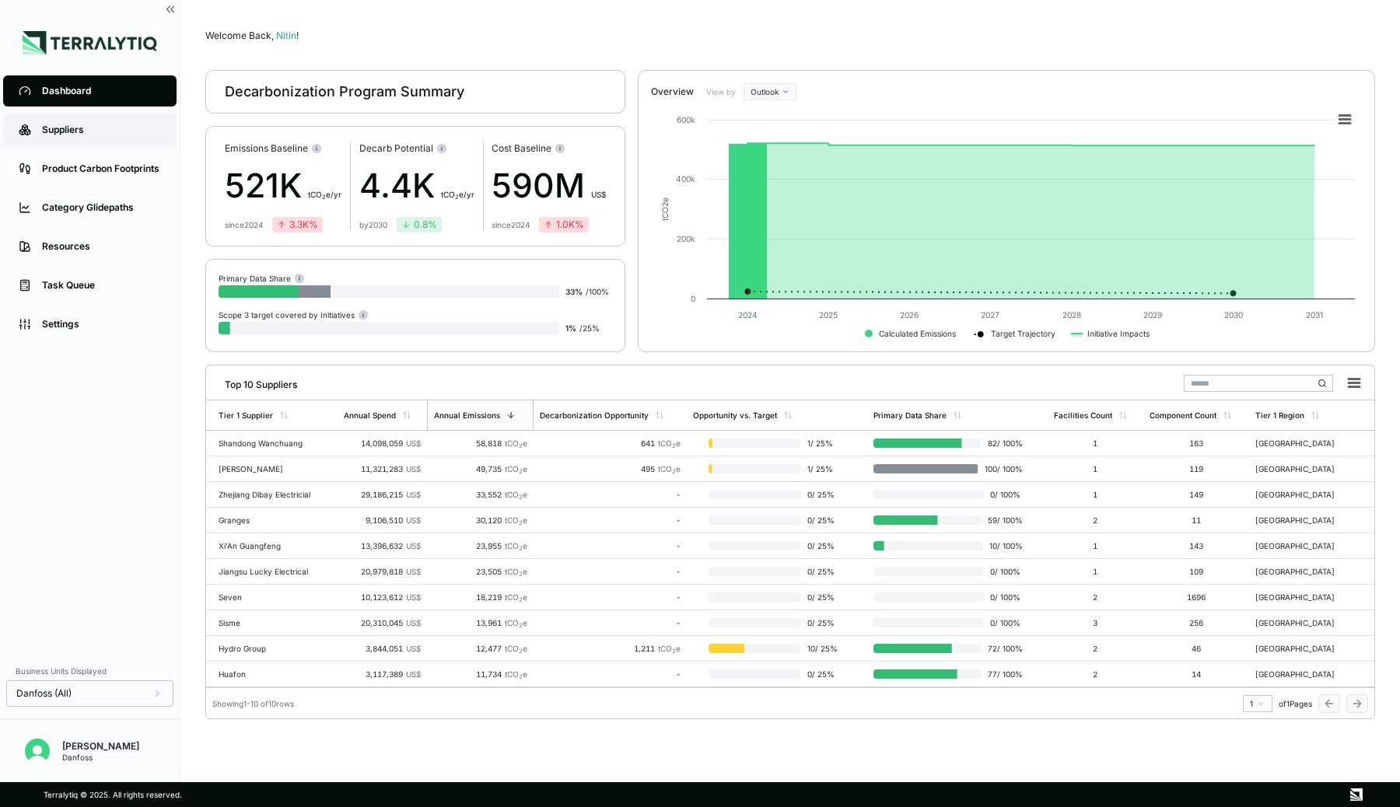
click at [75, 126] on div "Suppliers" at bounding box center [101, 130] width 119 height 12
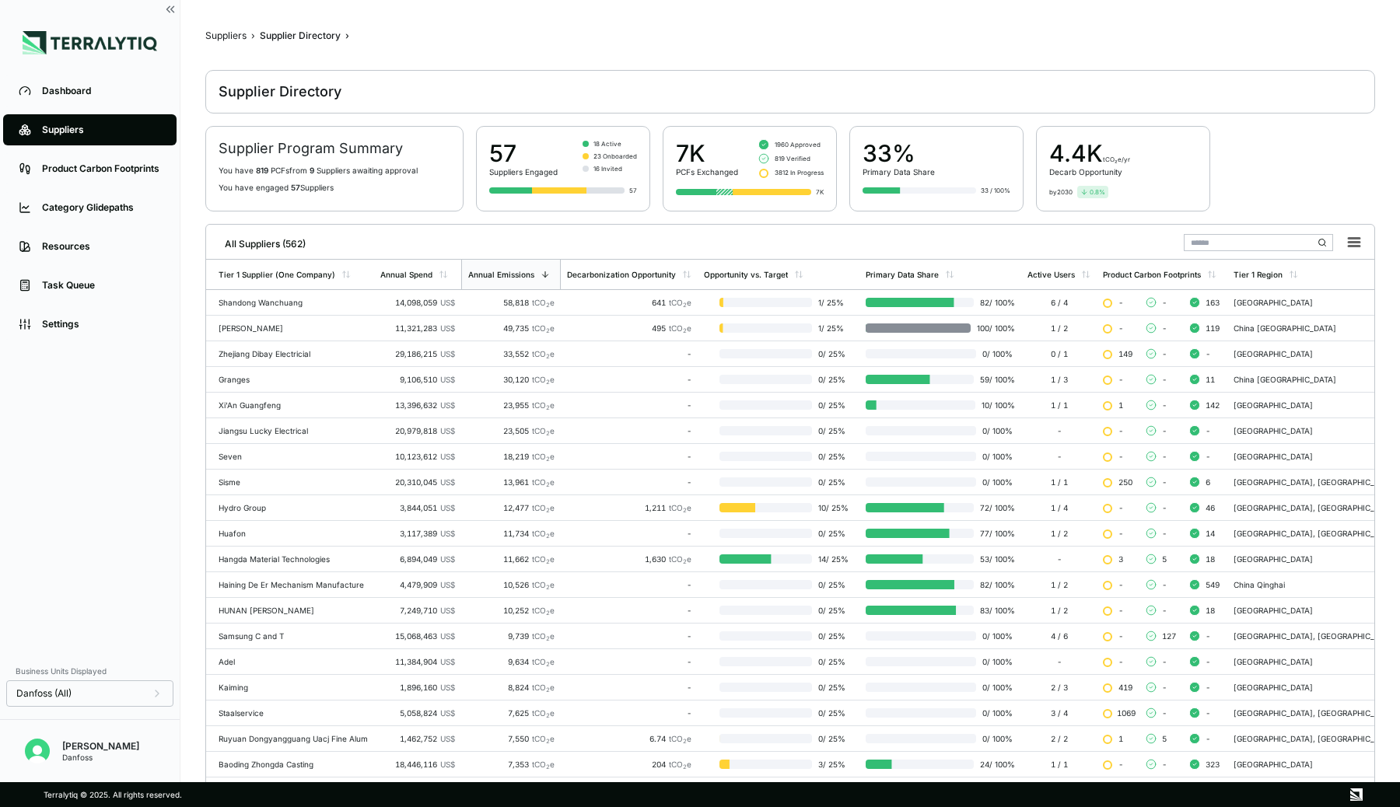
click at [1175, 244] on input "text" at bounding box center [1257, 242] width 149 height 17
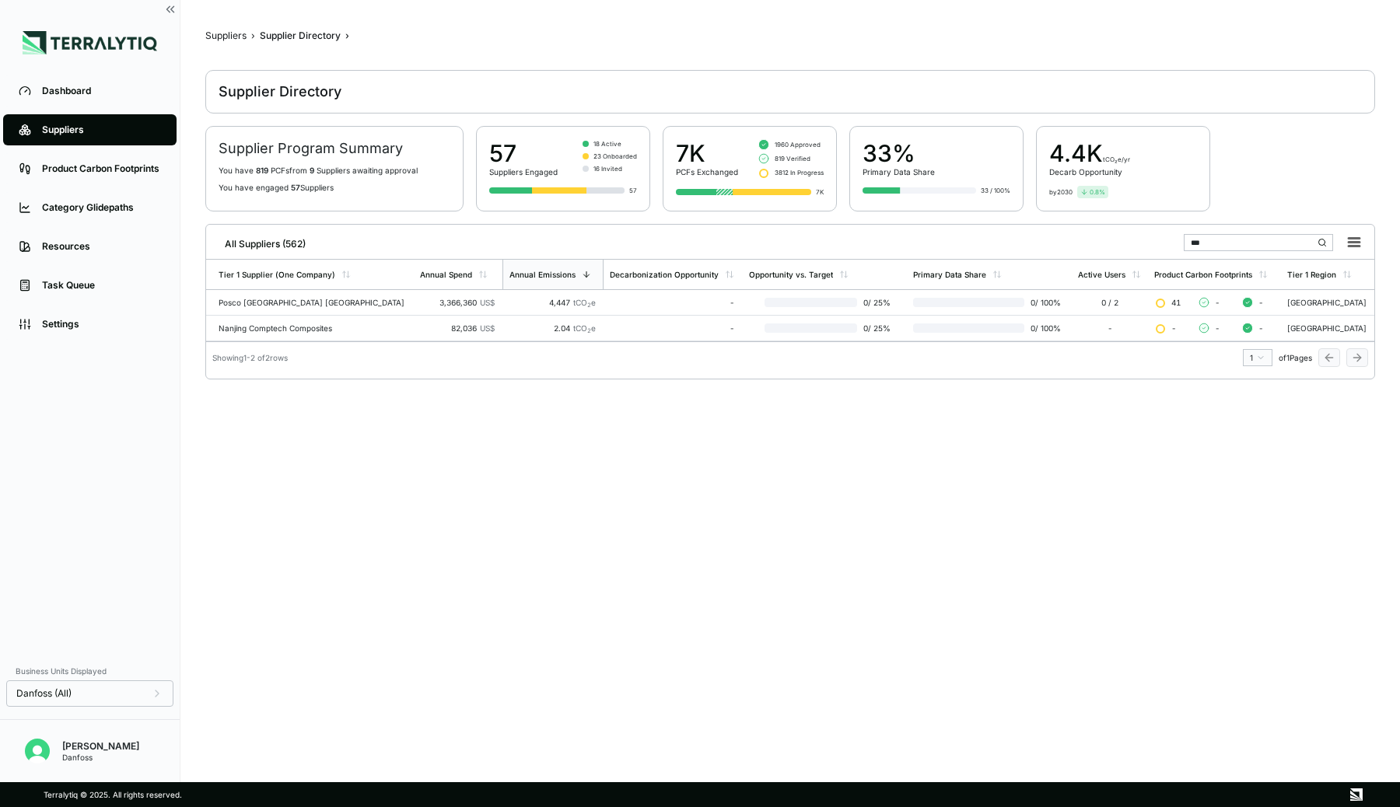
drag, startPoint x: 1235, startPoint y: 241, endPoint x: 1133, endPoint y: 250, distance: 102.2
click at [1133, 250] on div "All Suppliers (562) ***" at bounding box center [789, 241] width 1155 height 32
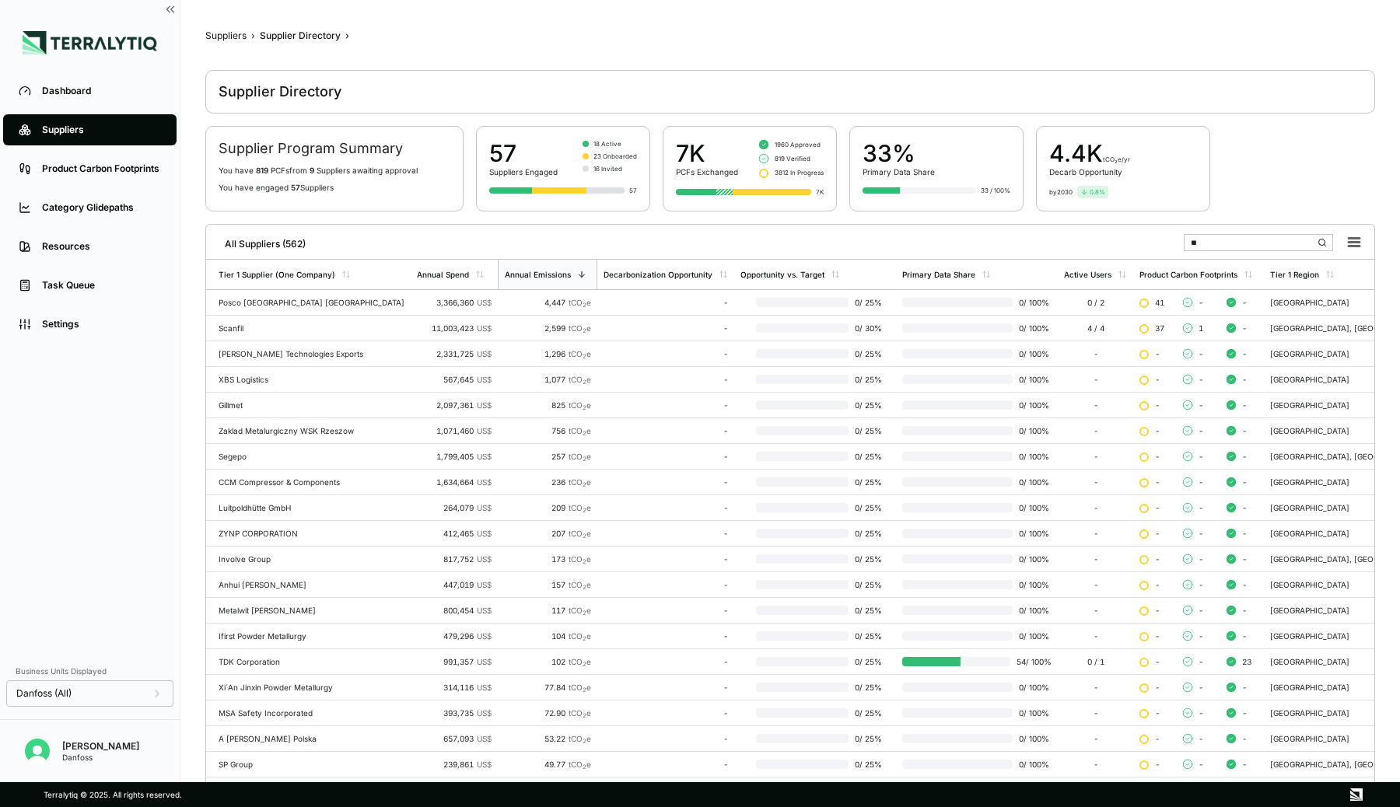
type input "*"
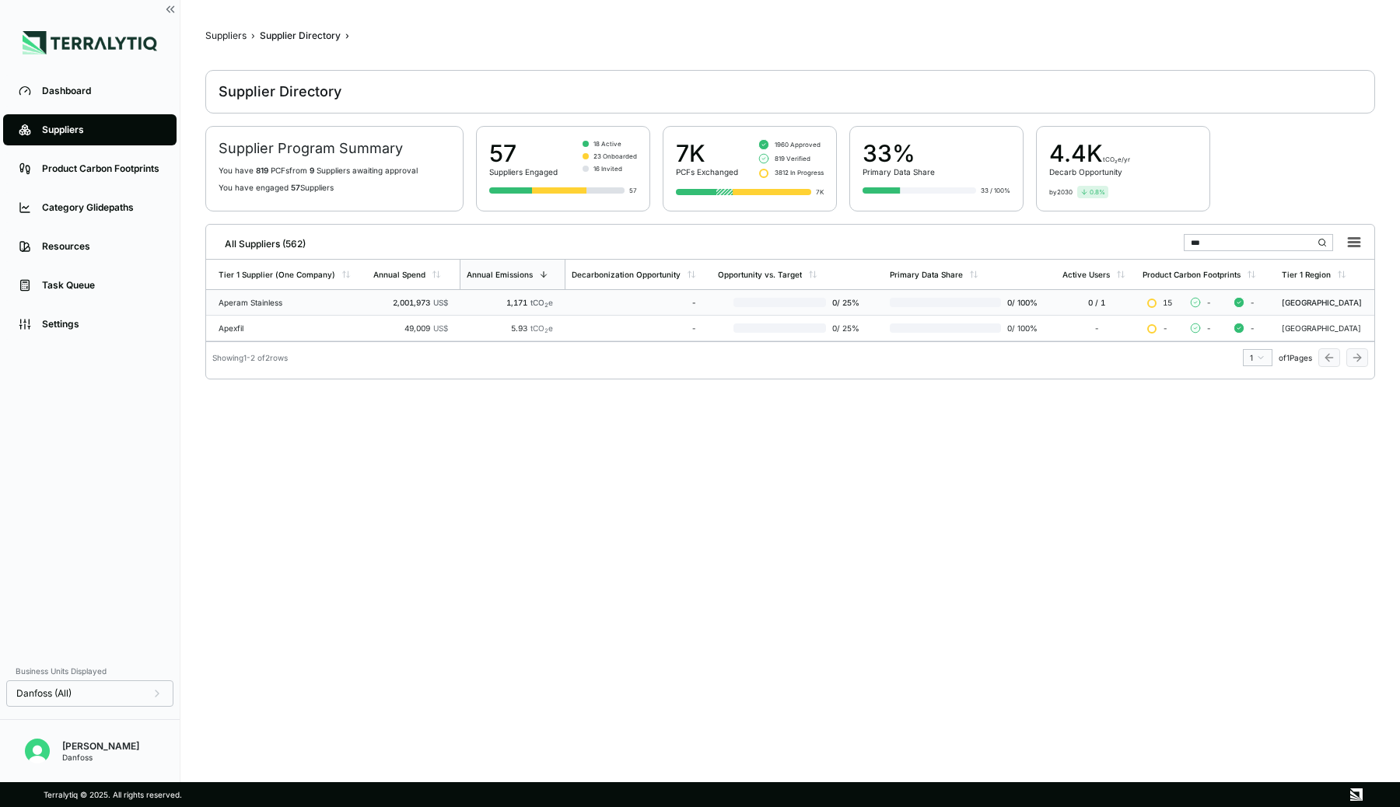
type input "***"
click at [373, 299] on div "2,001,973 US$" at bounding box center [410, 302] width 75 height 9
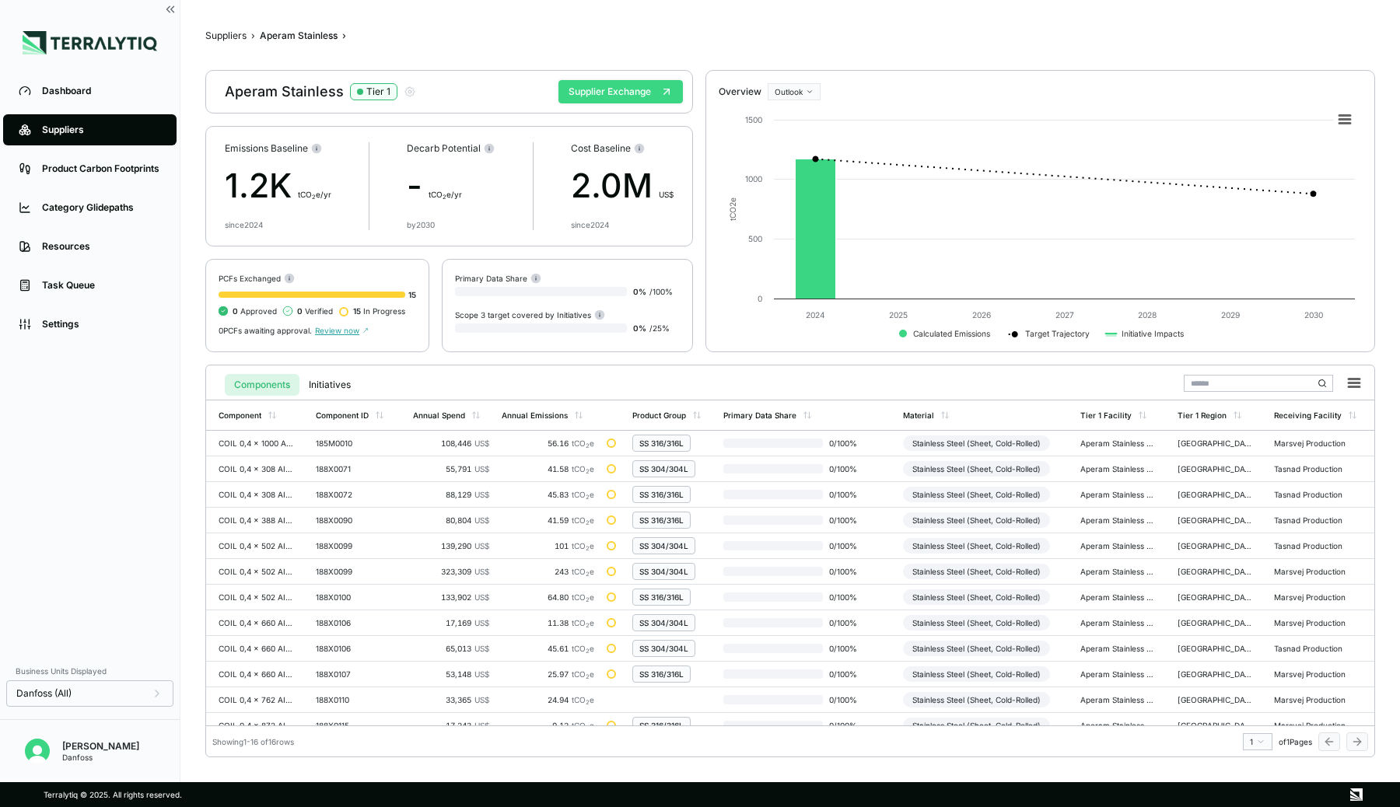
click at [635, 85] on button "Supplier Exchange" at bounding box center [620, 91] width 124 height 23
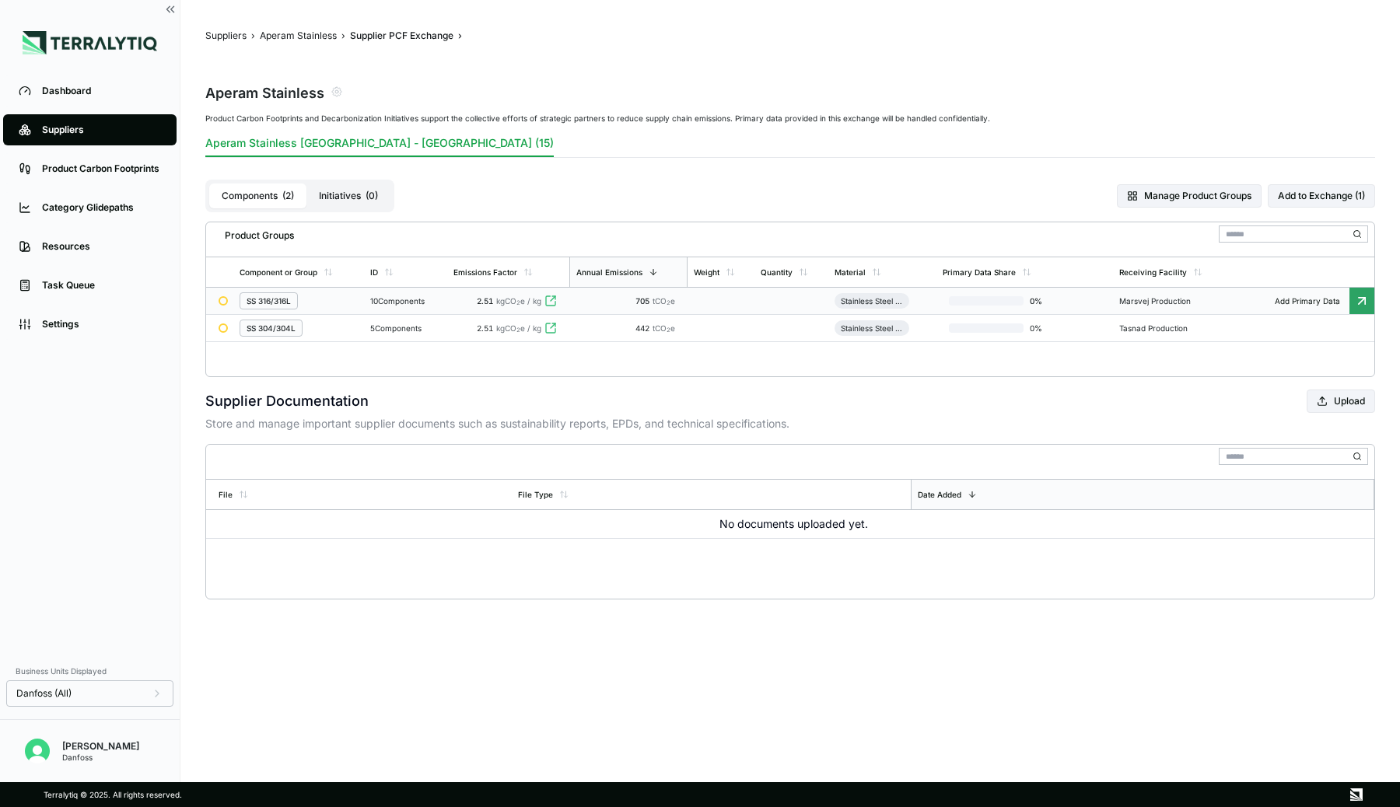
click at [351, 309] on td "SS 316/316L" at bounding box center [298, 301] width 131 height 27
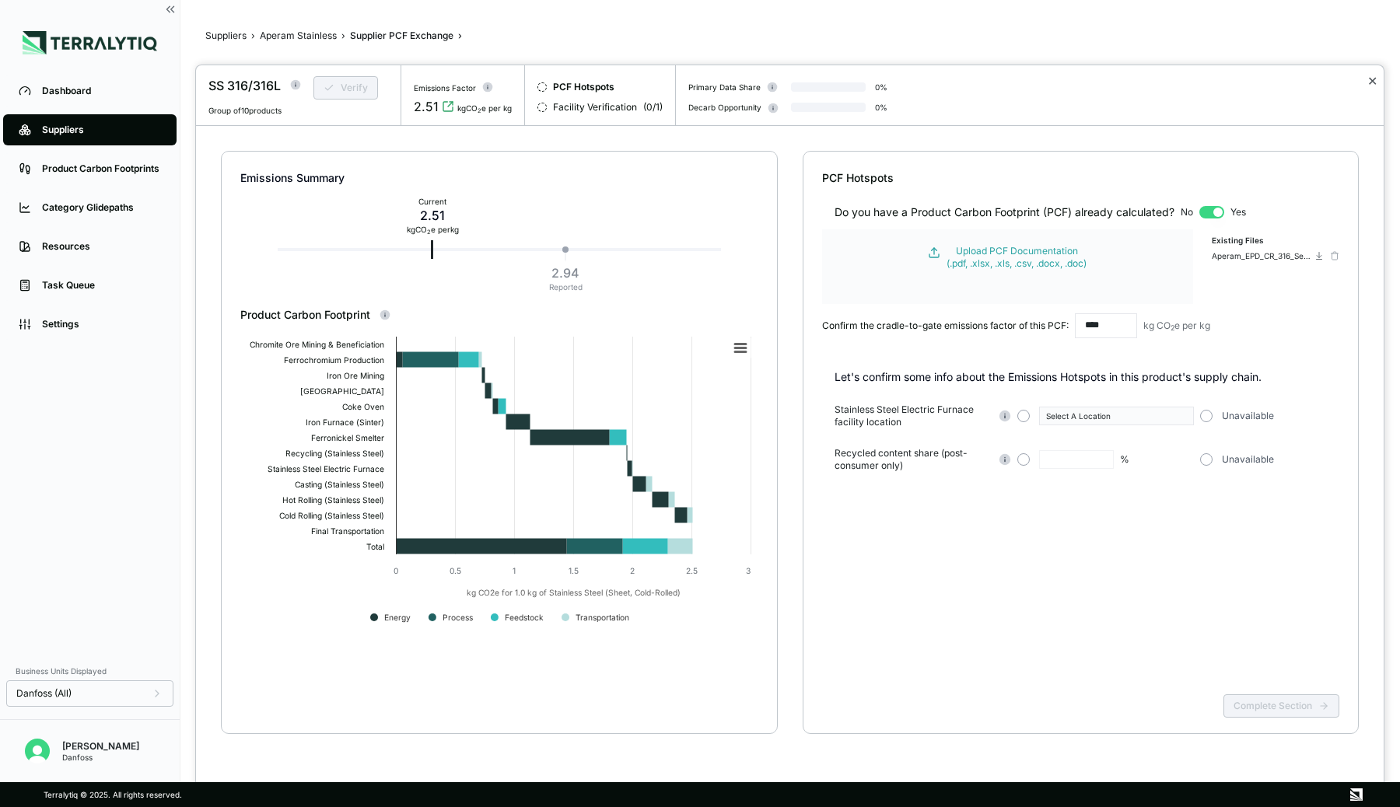
click at [1175, 76] on button "✕" at bounding box center [1372, 81] width 10 height 19
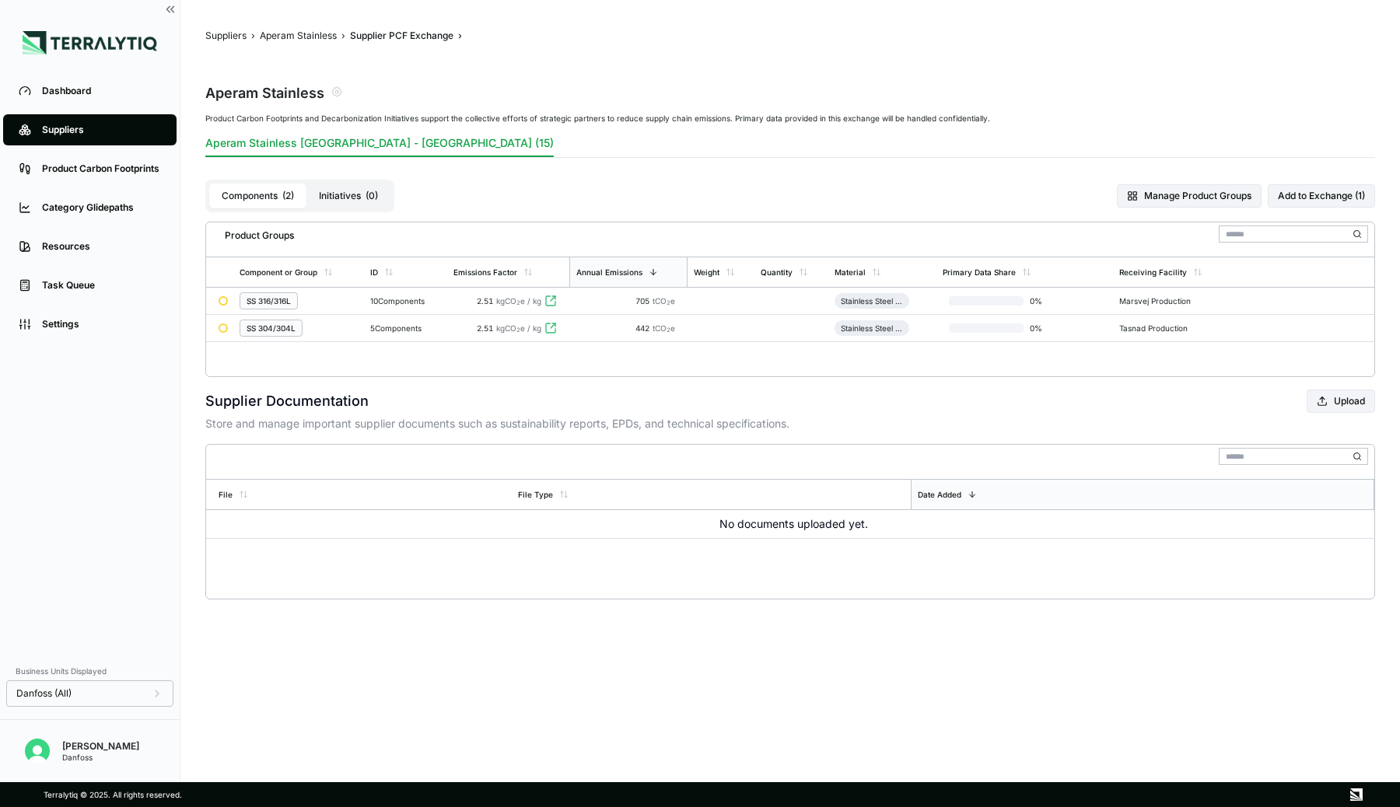
click at [1175, 232] on input "text" at bounding box center [1292, 233] width 149 height 17
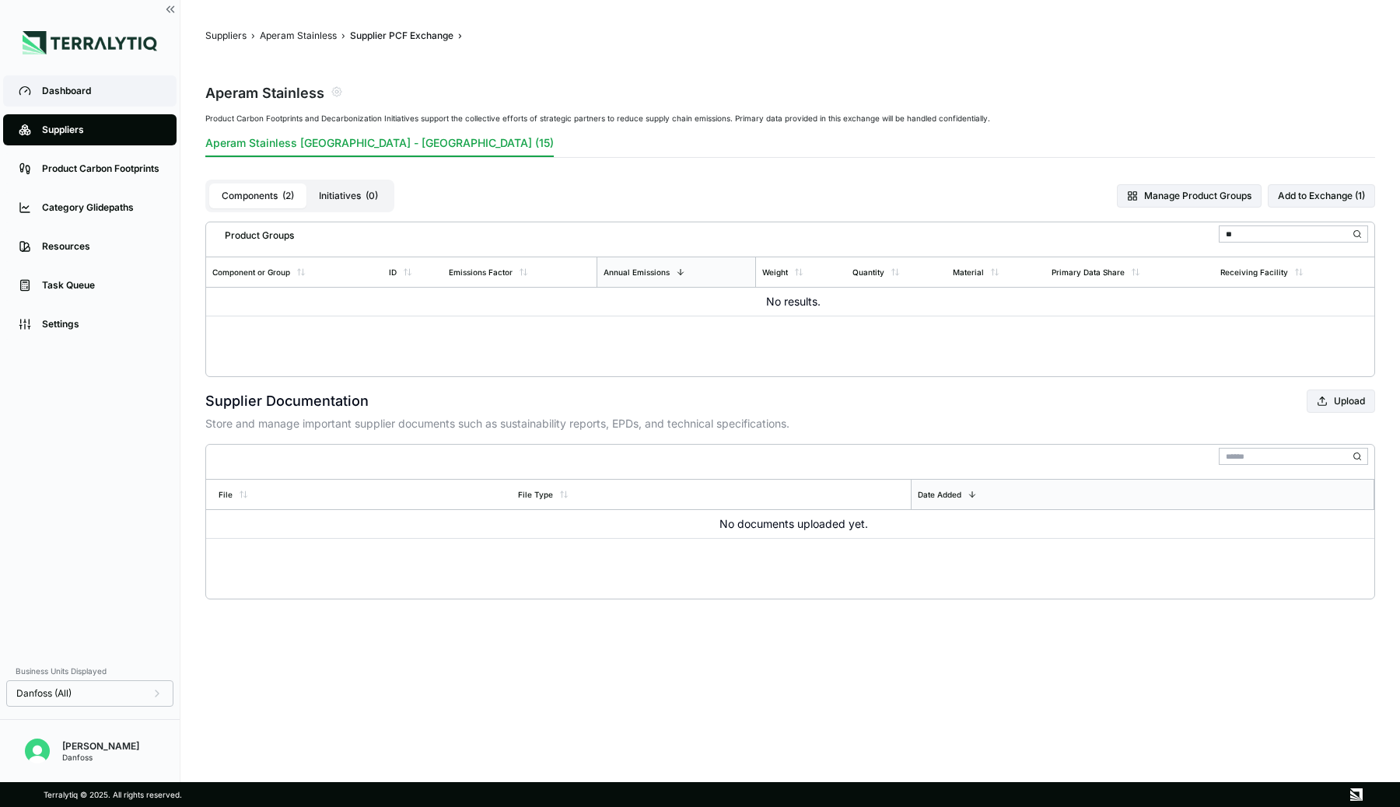
type input "**"
click at [108, 99] on link "Dashboard" at bounding box center [89, 90] width 173 height 31
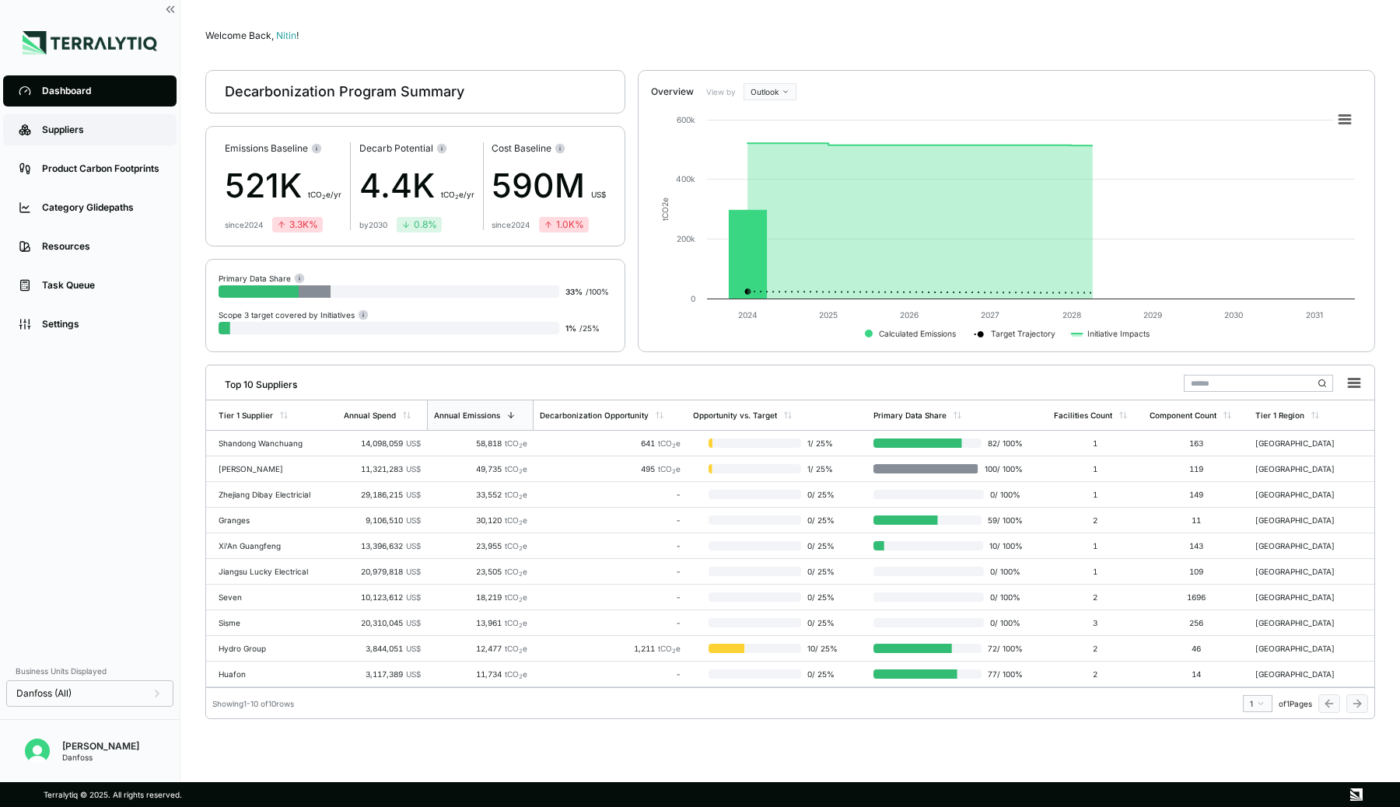
click at [91, 128] on div "Suppliers" at bounding box center [101, 130] width 119 height 12
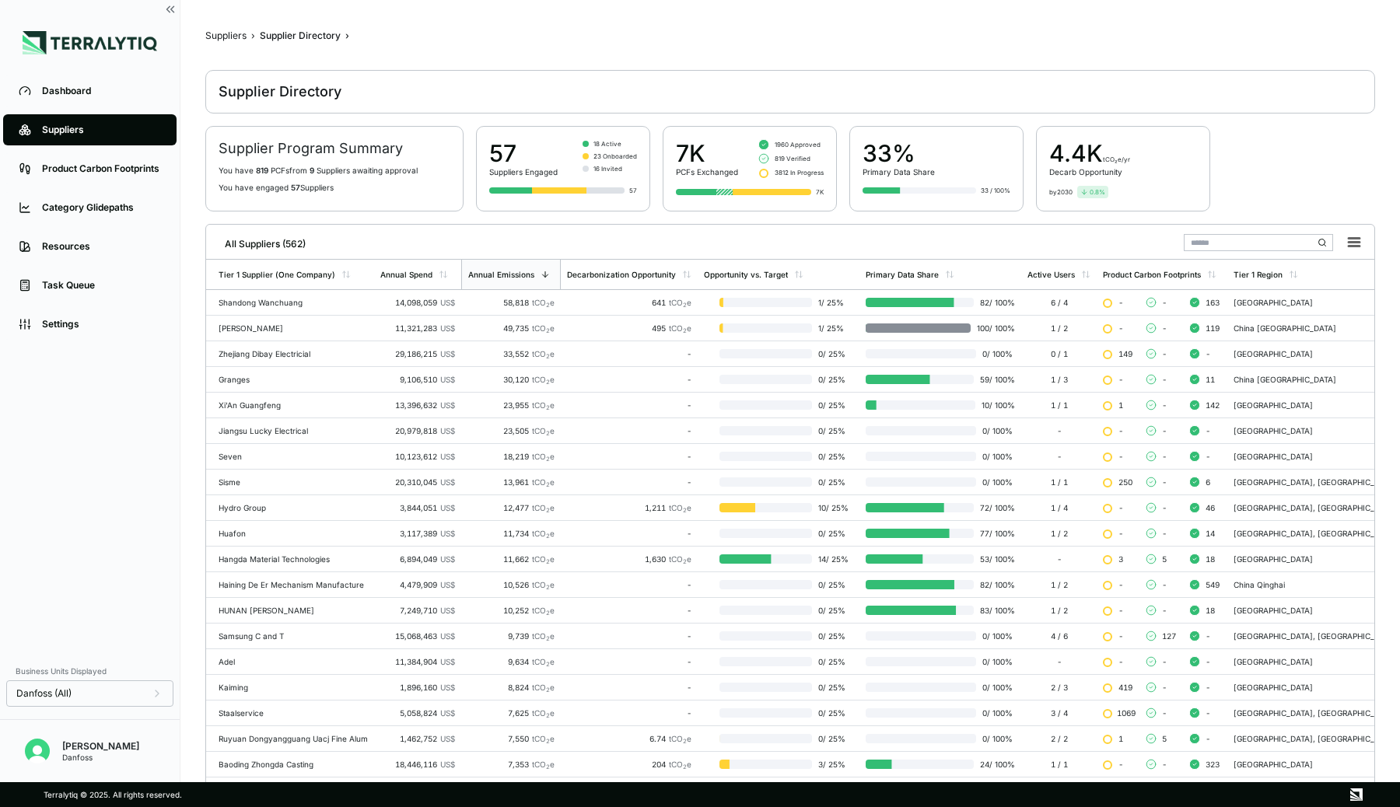
click at [1175, 243] on input "text" at bounding box center [1257, 242] width 149 height 17
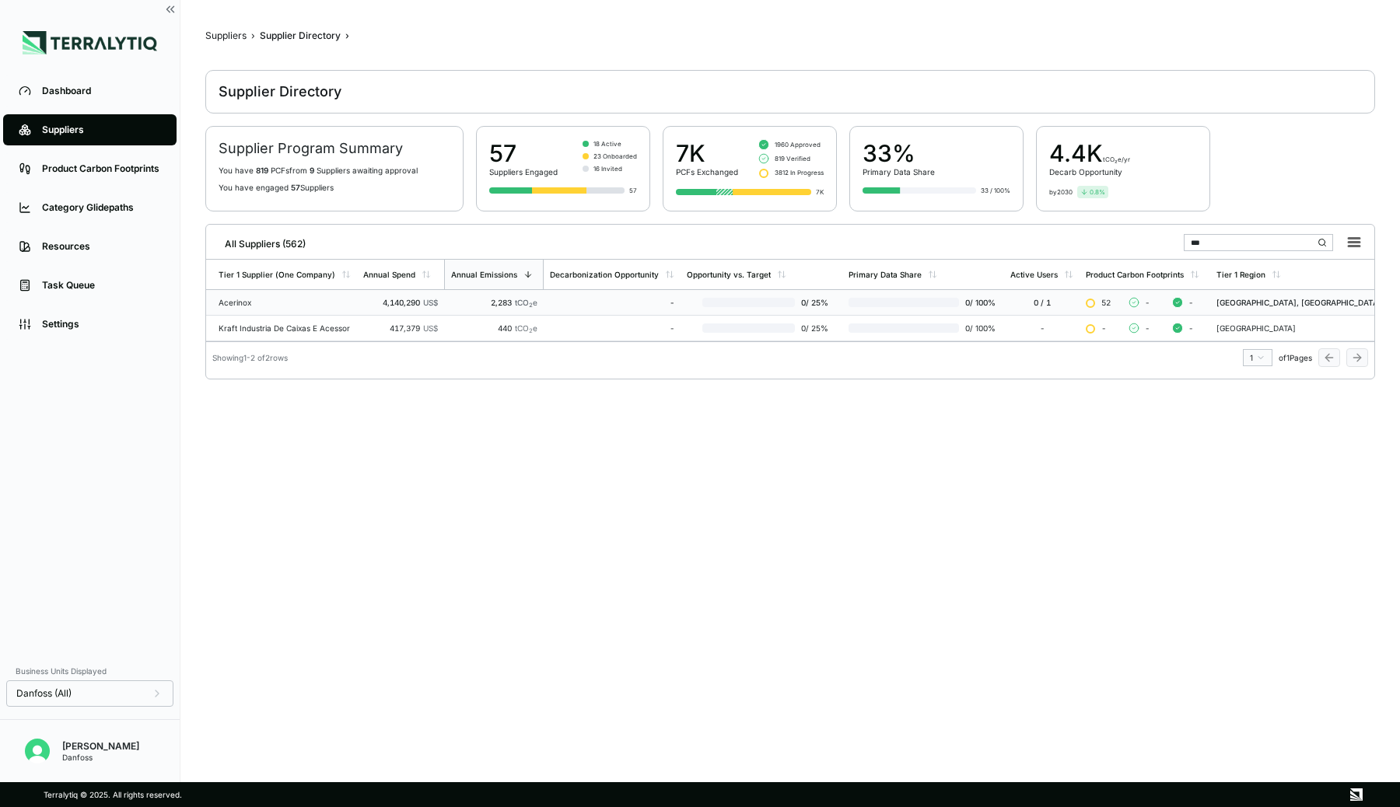
type input "***"
click at [368, 305] on td "4,140,290 US$" at bounding box center [400, 303] width 87 height 26
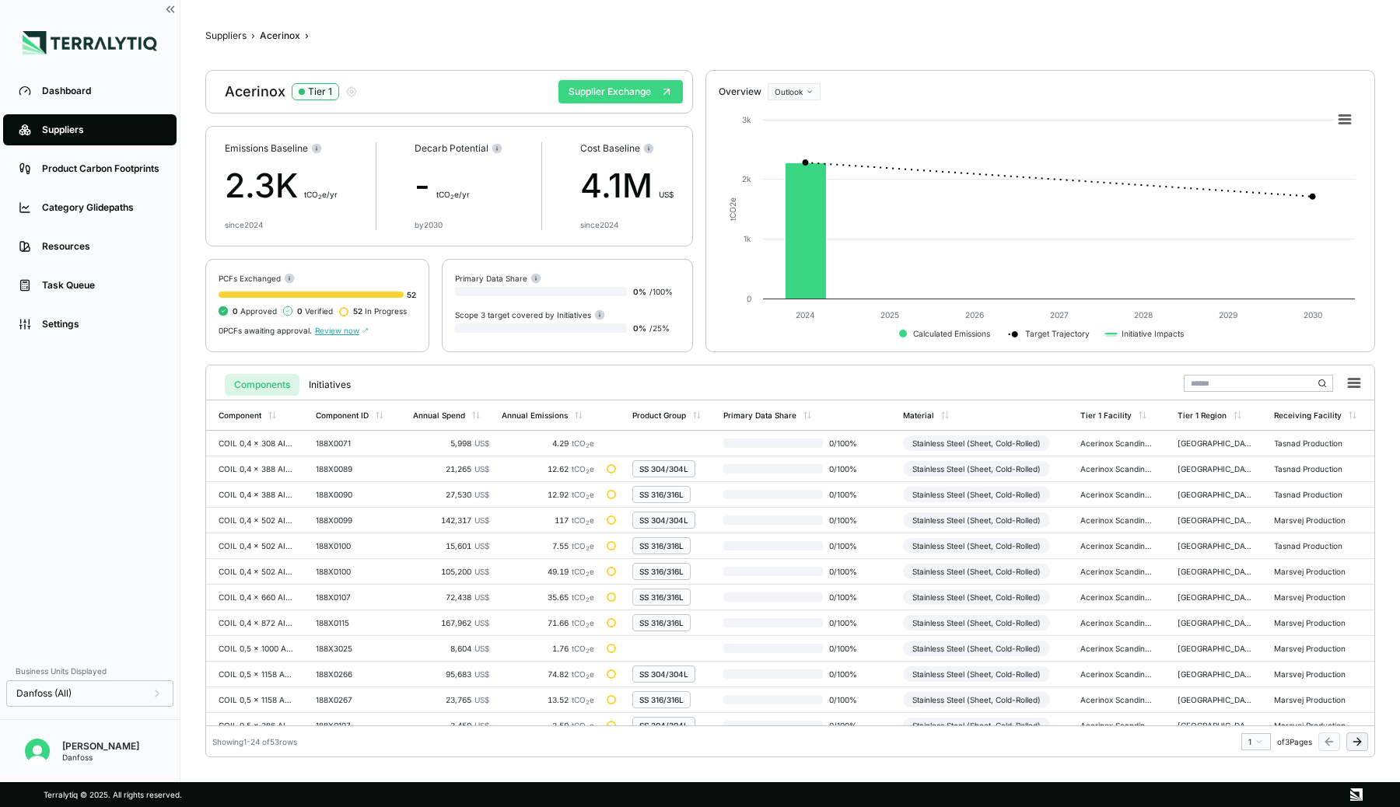
click at [651, 91] on button "Supplier Exchange" at bounding box center [620, 91] width 124 height 23
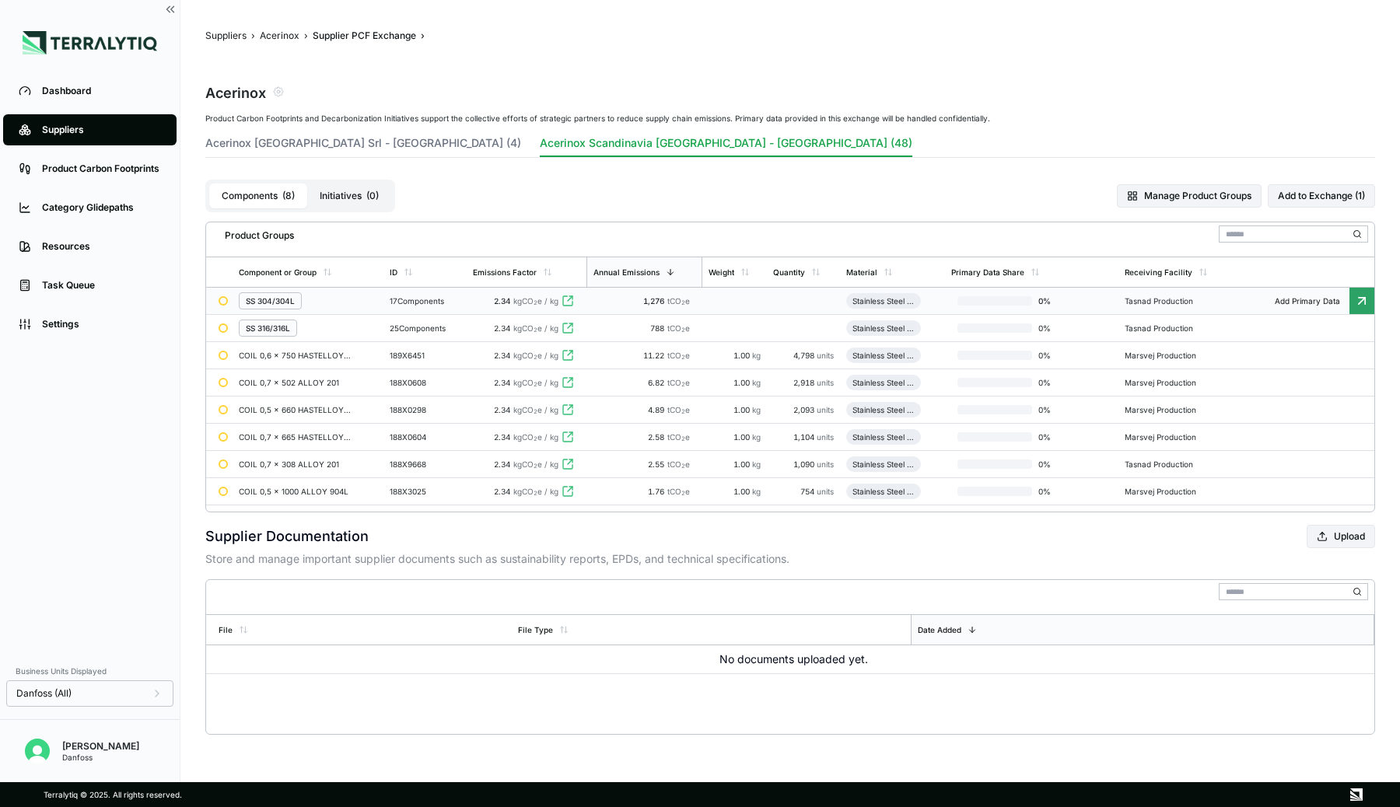
click at [407, 307] on td "17 Components" at bounding box center [424, 301] width 83 height 27
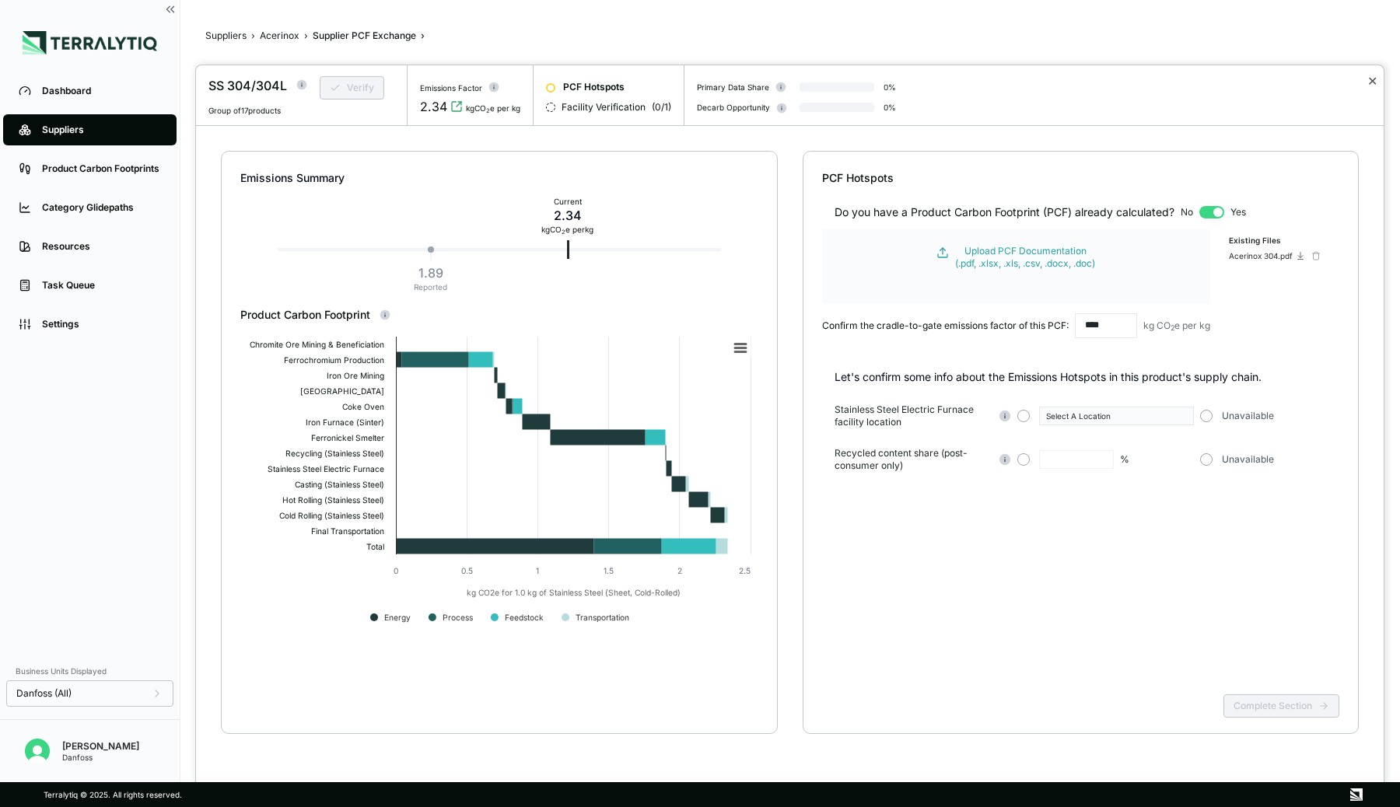
click at [1175, 84] on button "✕" at bounding box center [1372, 81] width 10 height 19
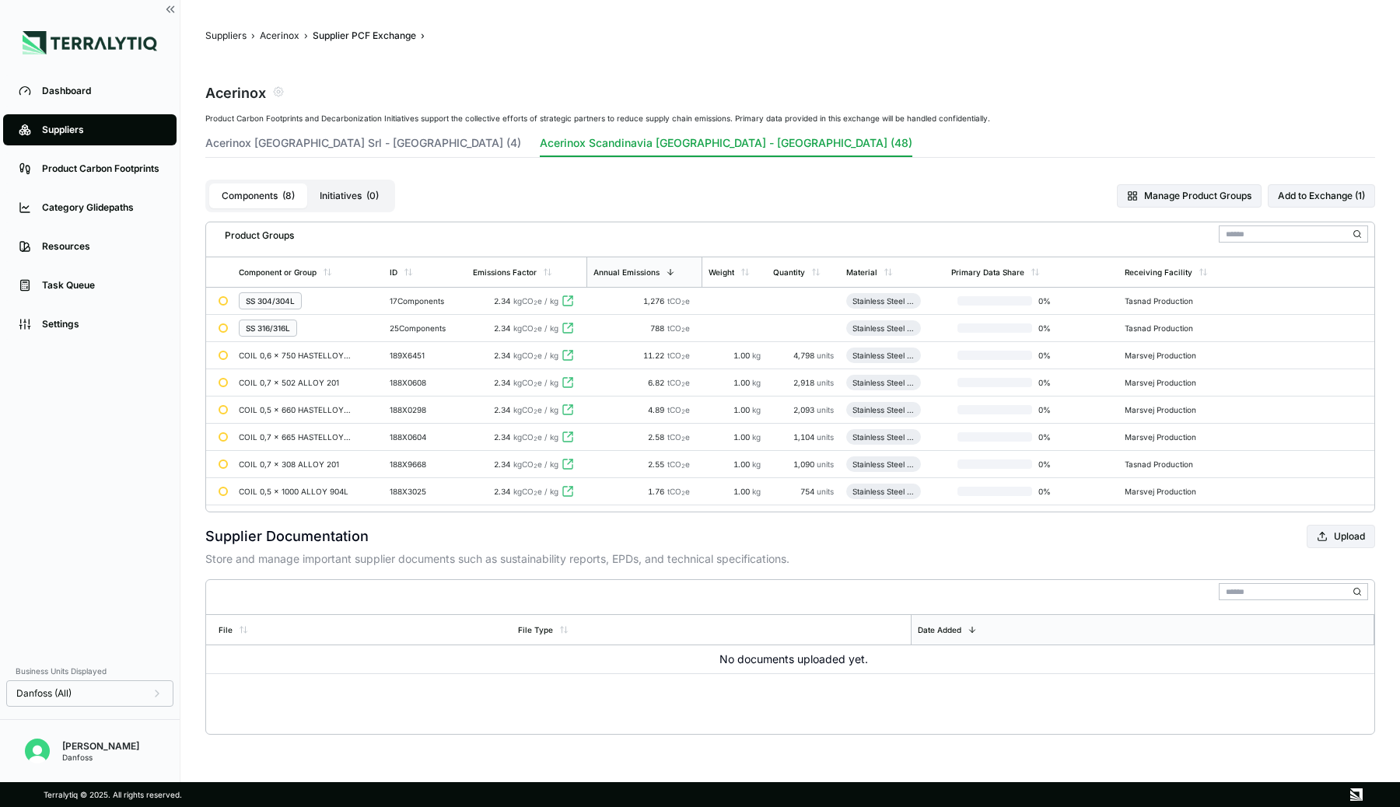
click at [65, 126] on div "Suppliers" at bounding box center [101, 130] width 119 height 12
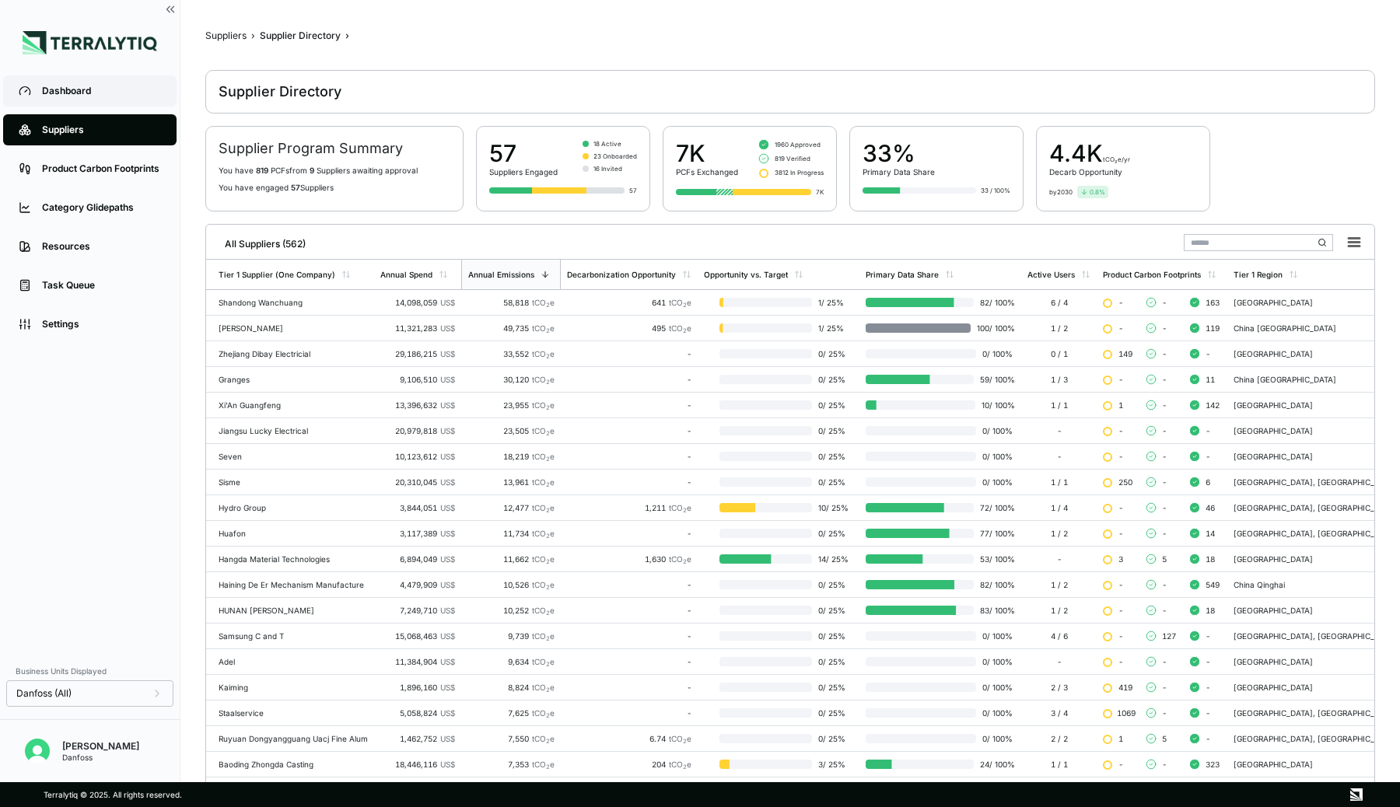
click at [97, 103] on link "Dashboard" at bounding box center [89, 90] width 173 height 31
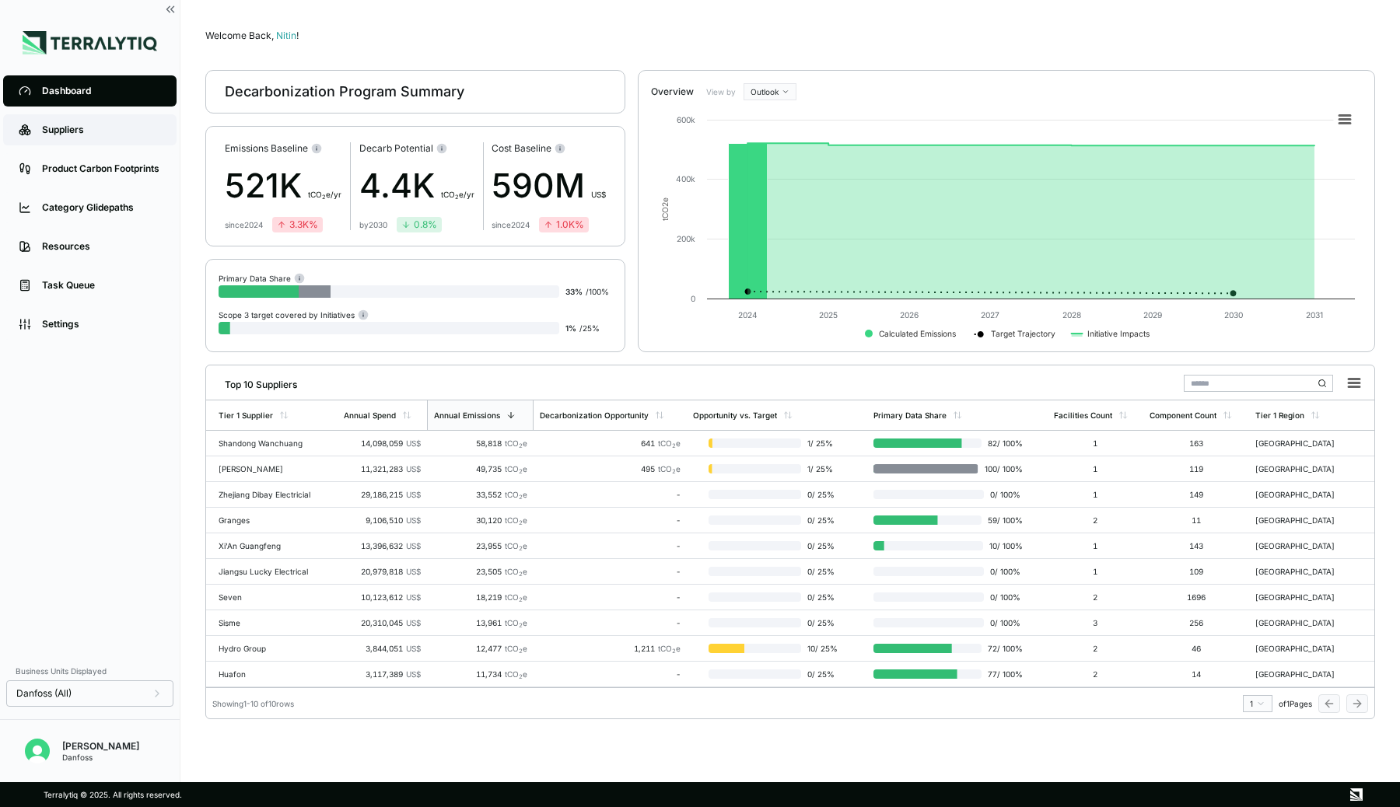
click at [89, 144] on link "Suppliers" at bounding box center [89, 129] width 173 height 31
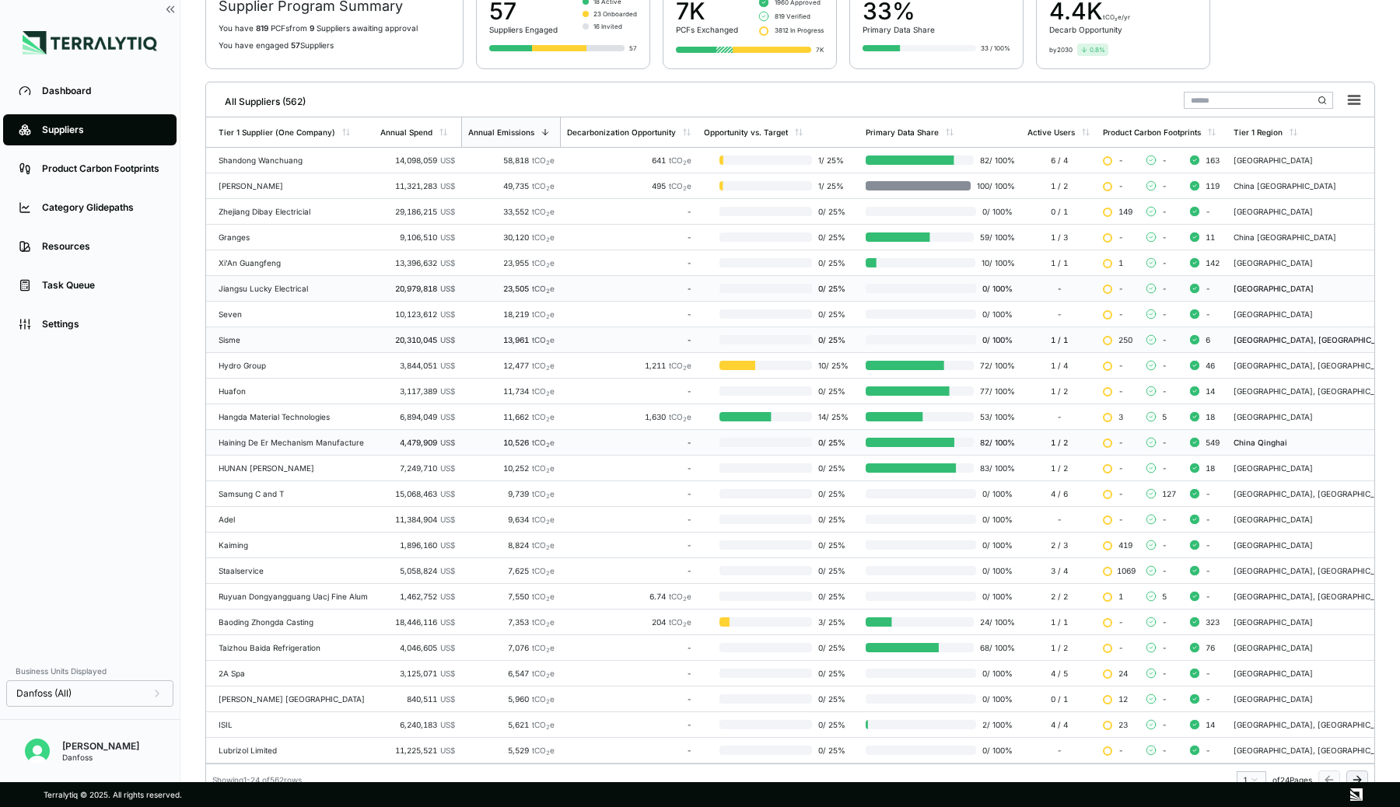
scroll to position [154, 0]
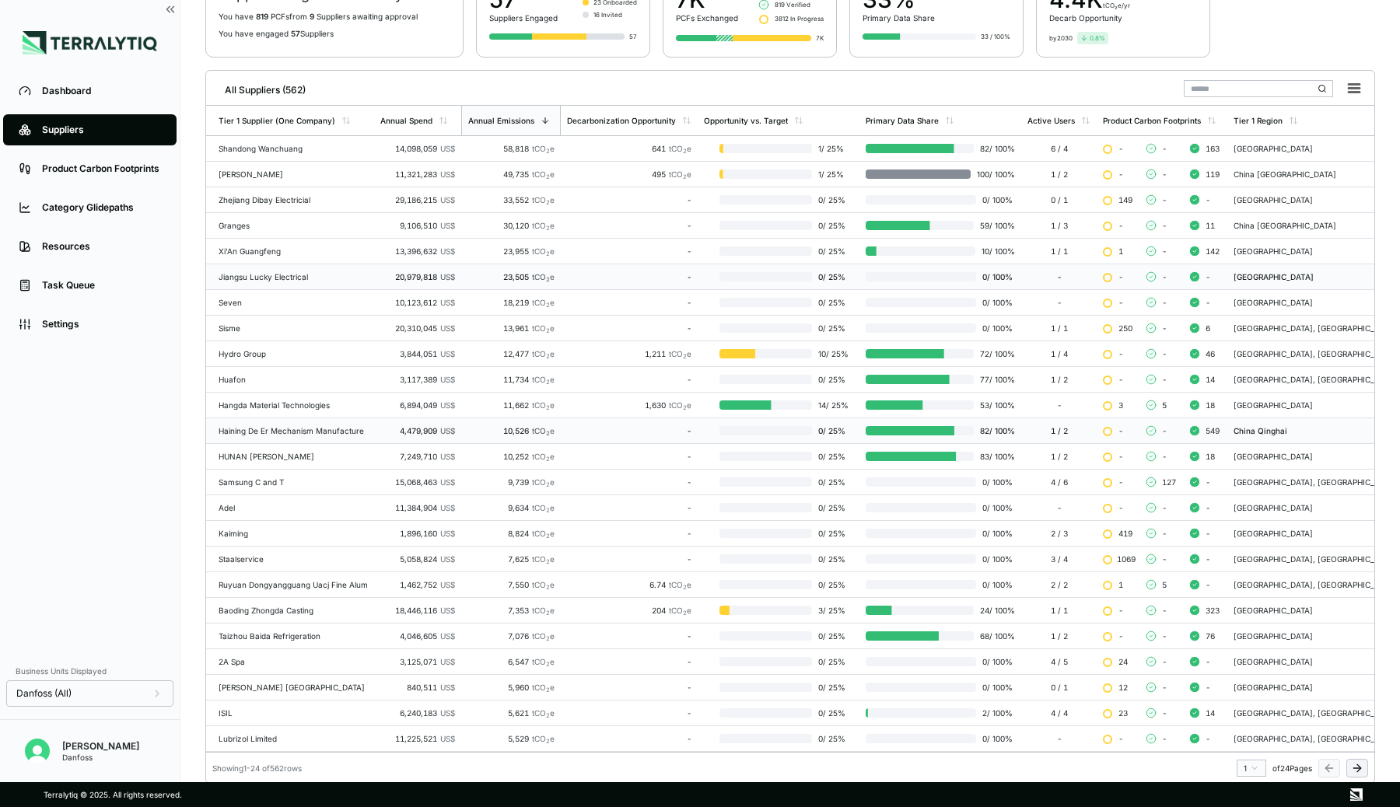
click at [1175, 82] on input "text" at bounding box center [1257, 88] width 149 height 17
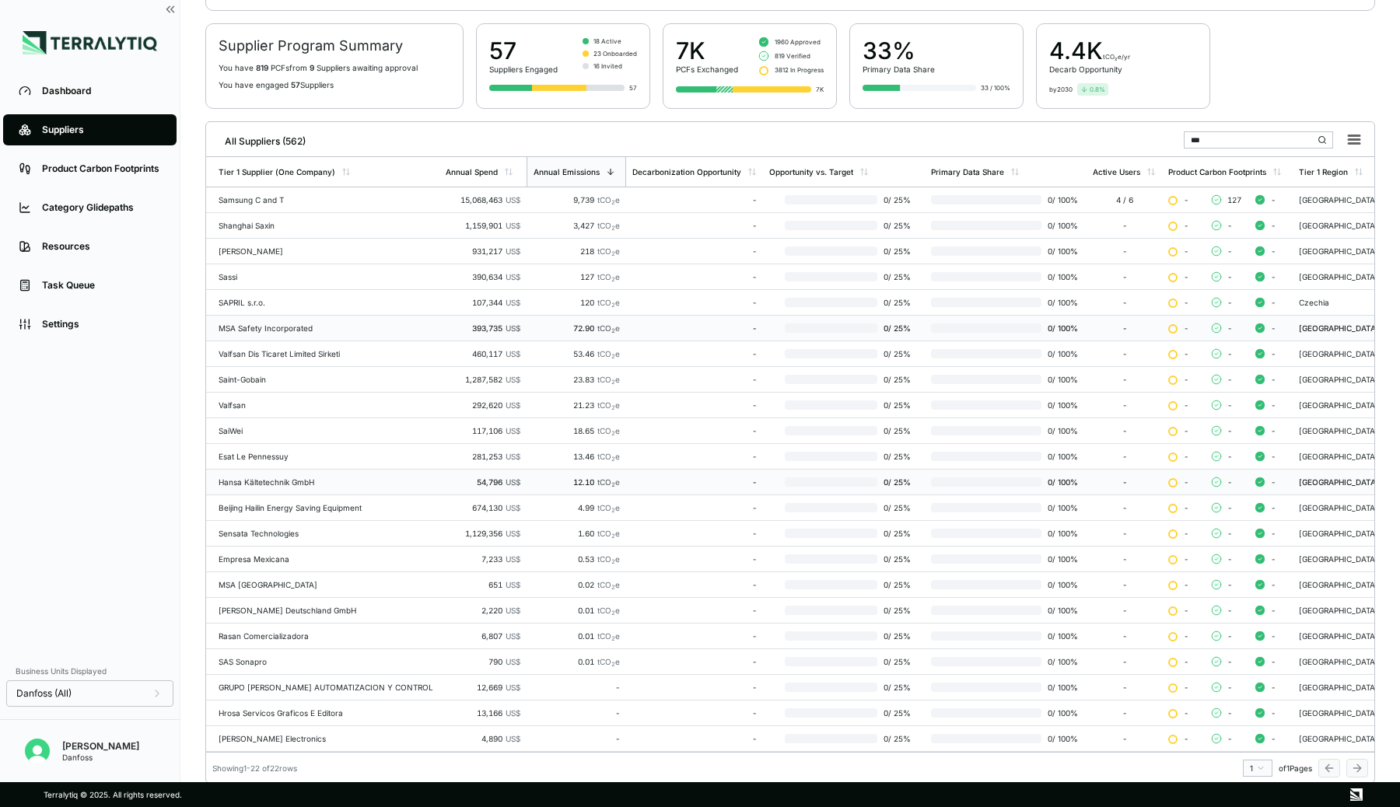
scroll to position [5, 0]
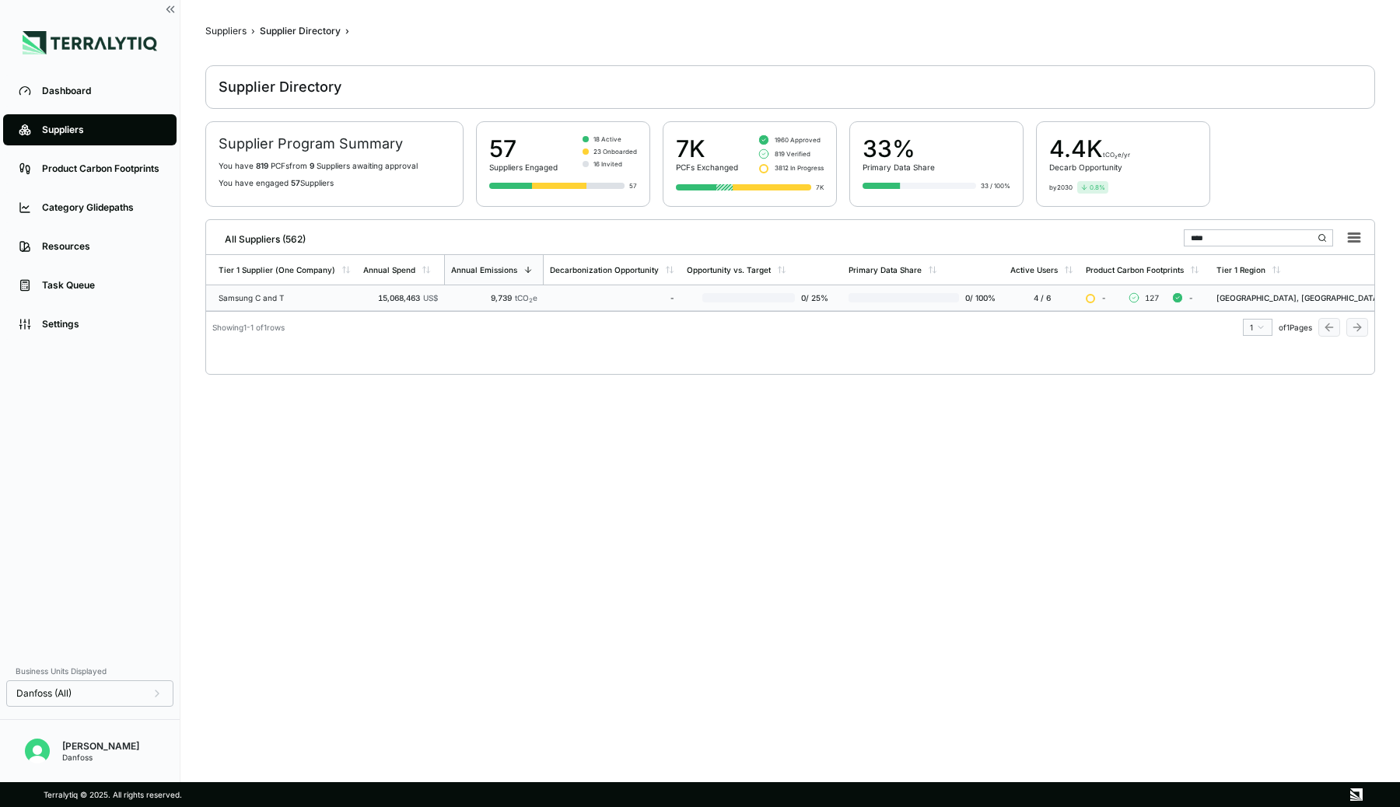
type input "****"
click at [344, 293] on div "Samsung C and T" at bounding box center [284, 297] width 132 height 9
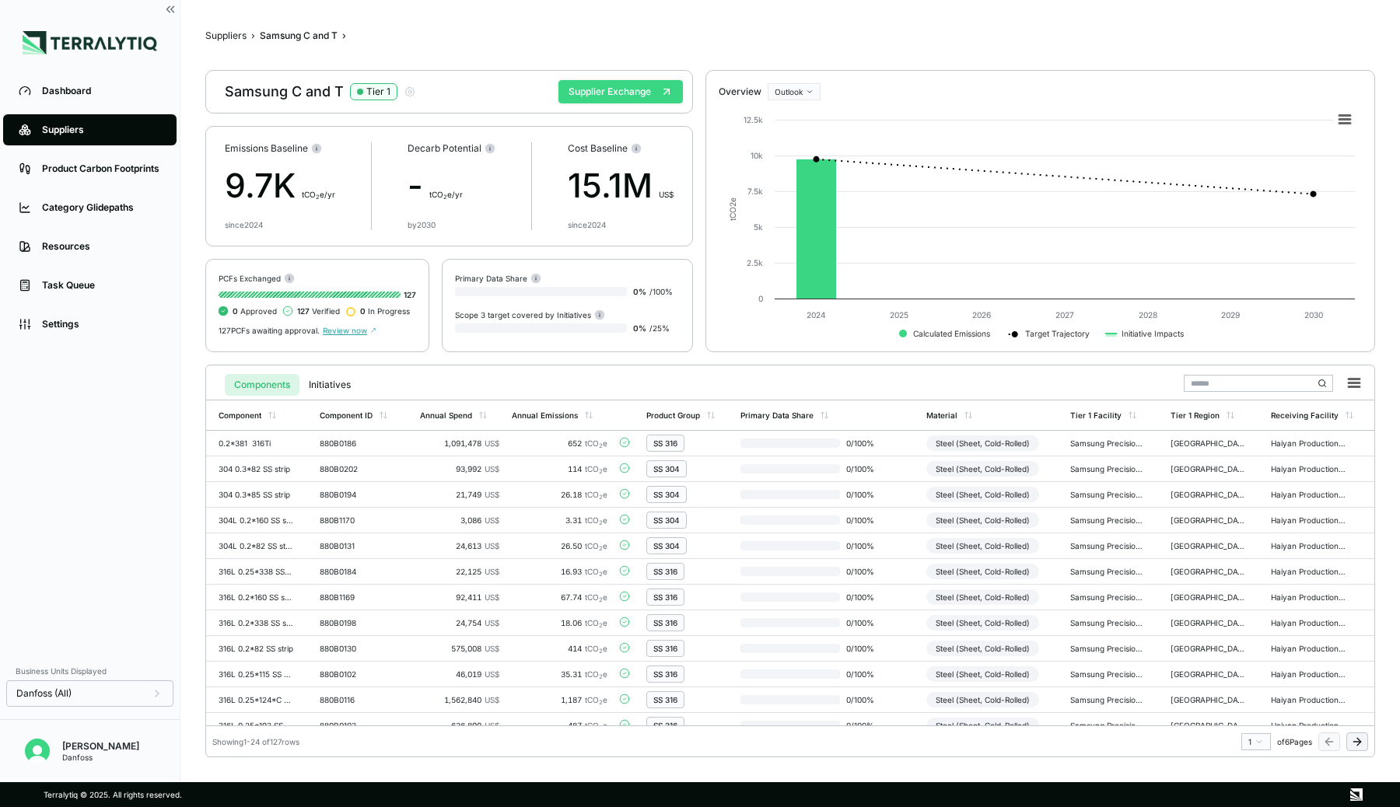
click at [595, 95] on button "Supplier Exchange" at bounding box center [620, 91] width 124 height 23
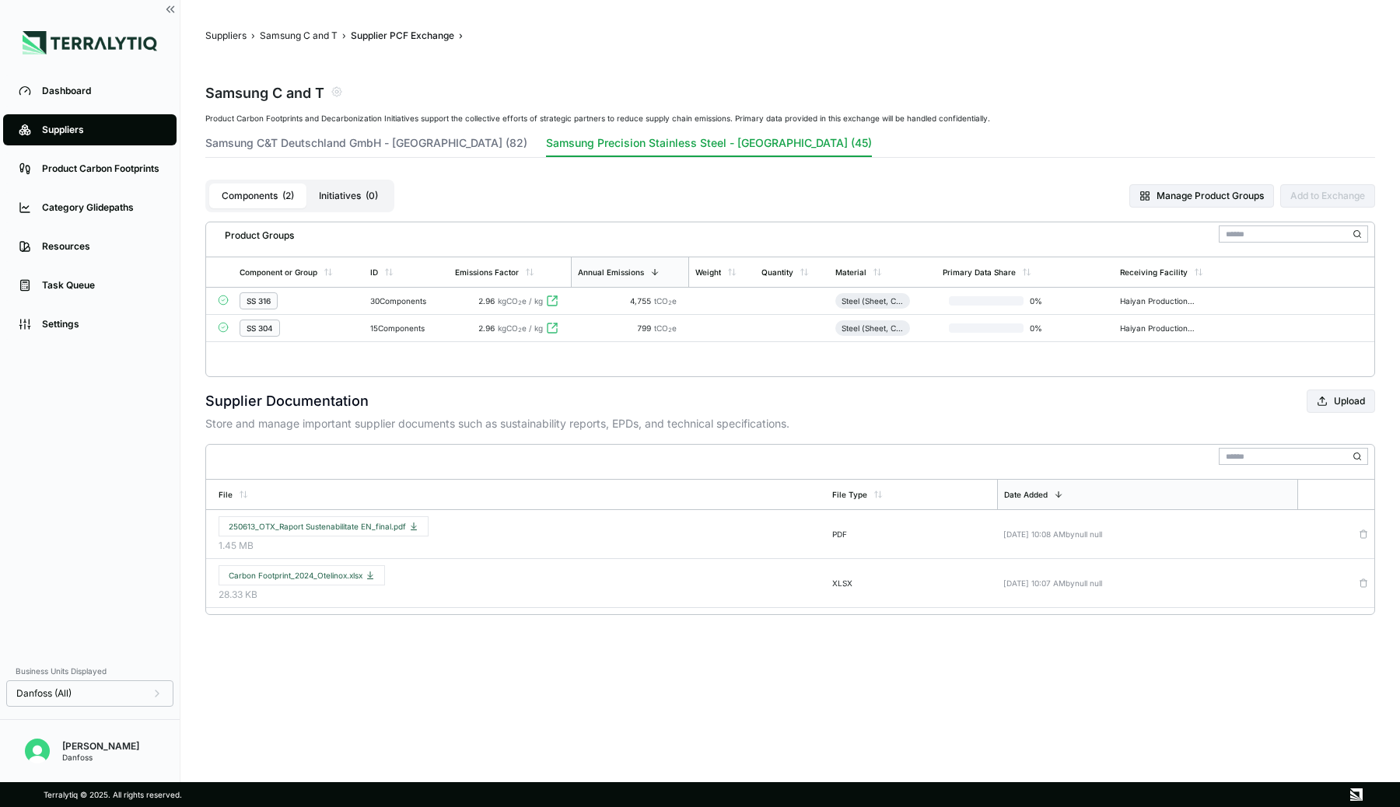
click at [353, 299] on div "SS 316" at bounding box center [298, 300] width 118 height 17
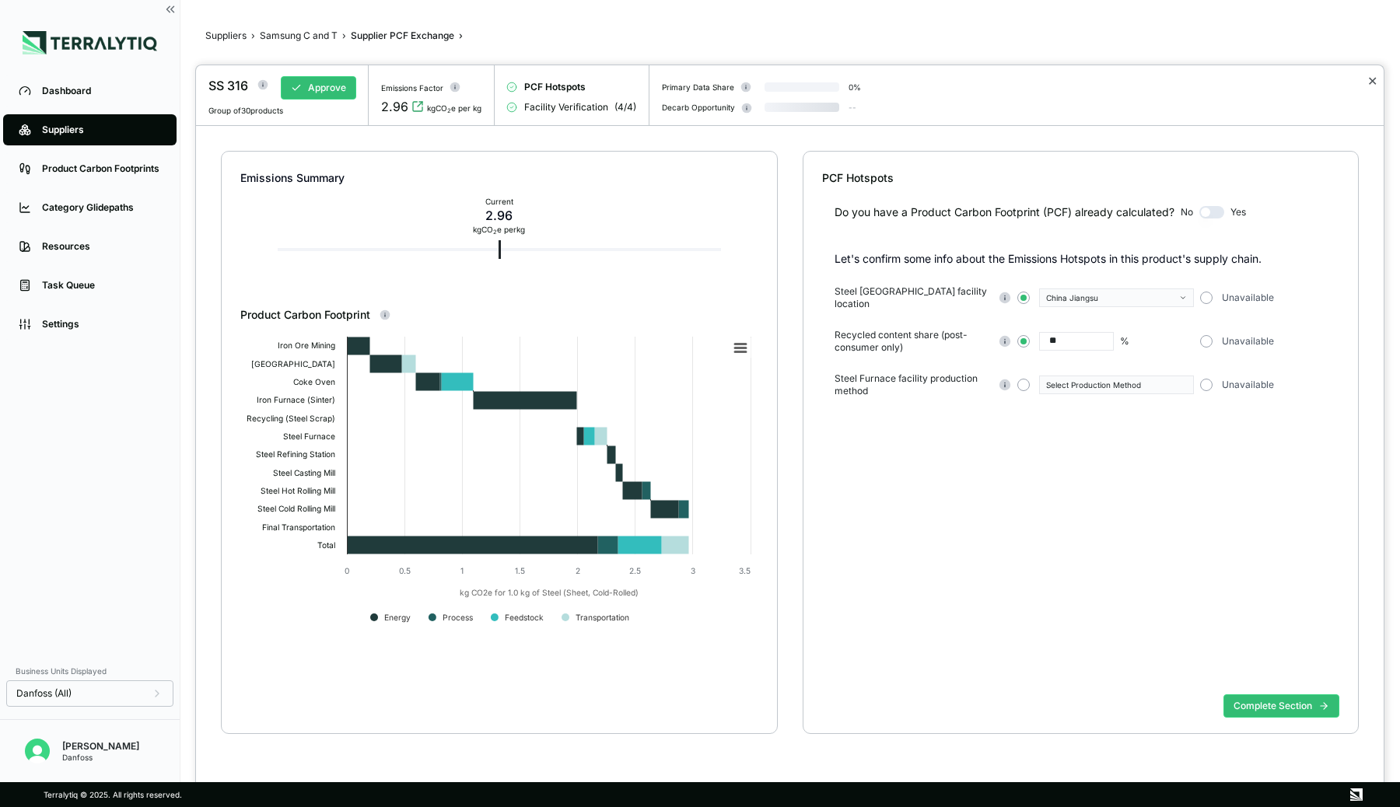
click at [1175, 80] on button "✕" at bounding box center [1372, 81] width 10 height 19
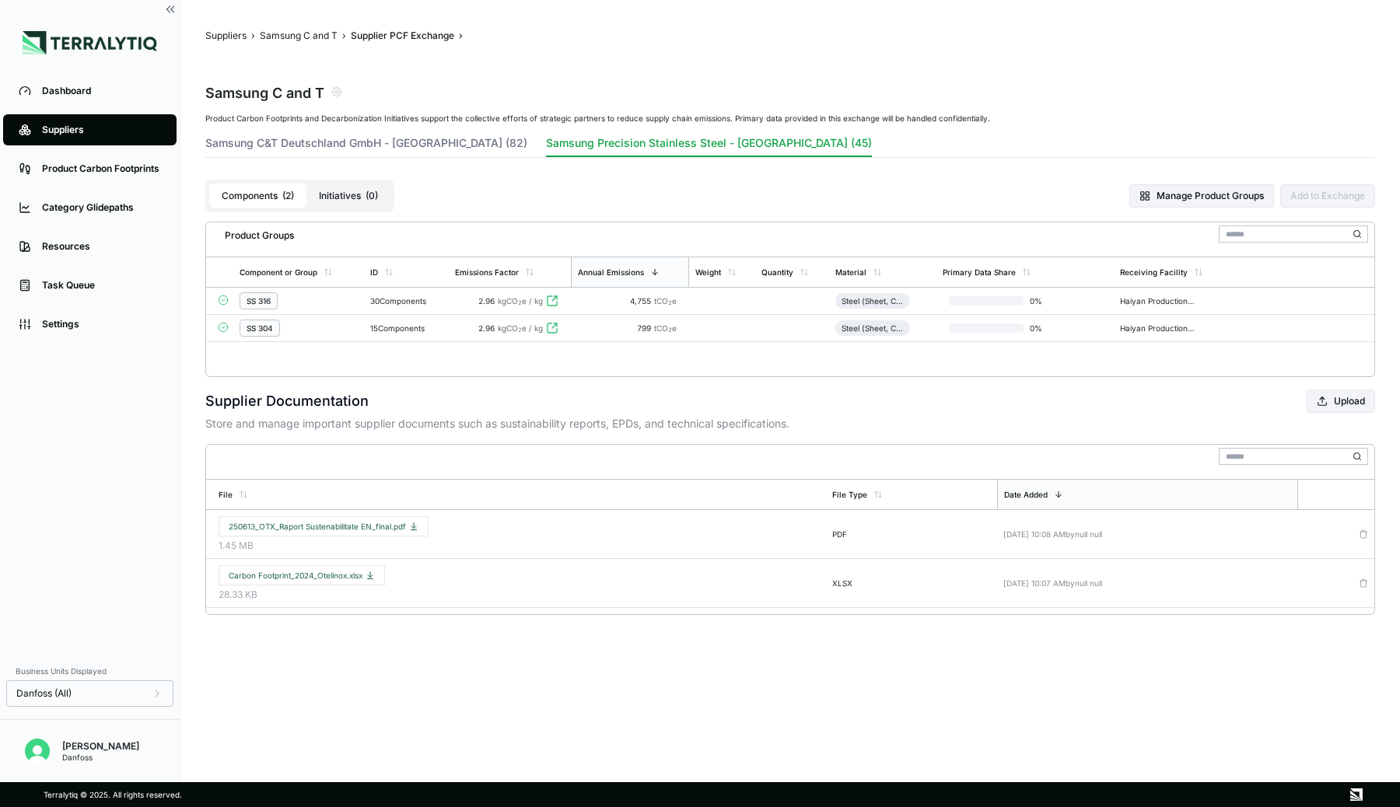
click at [414, 132] on div "Product Carbon Footprints and Decarbonization Initiatives support the collectiv…" at bounding box center [789, 246] width 1169 height 264
click at [397, 142] on button "Samsung C&T Deutschland GmbH - [GEOGRAPHIC_DATA] (82)" at bounding box center [366, 146] width 322 height 22
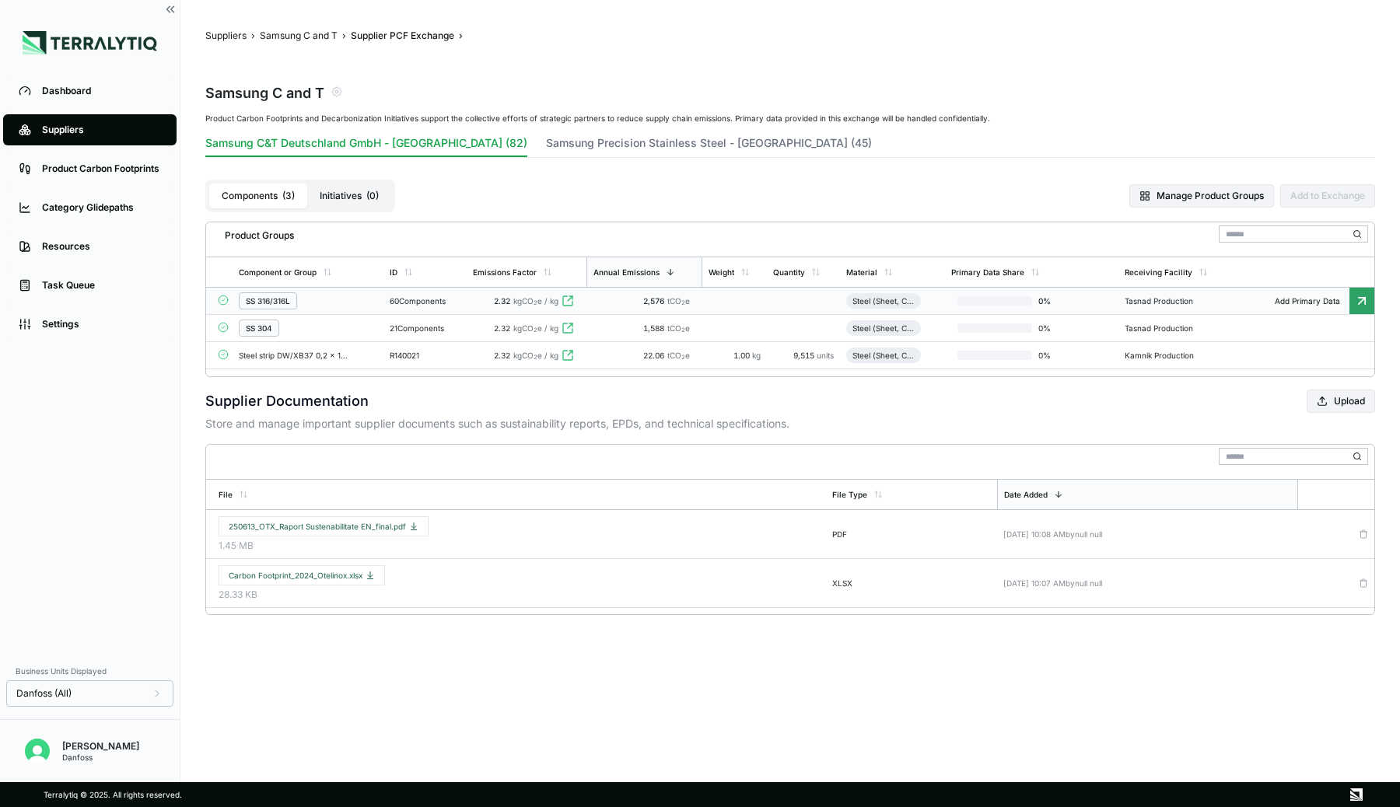
click at [345, 299] on div "SS 316/316L" at bounding box center [308, 300] width 138 height 17
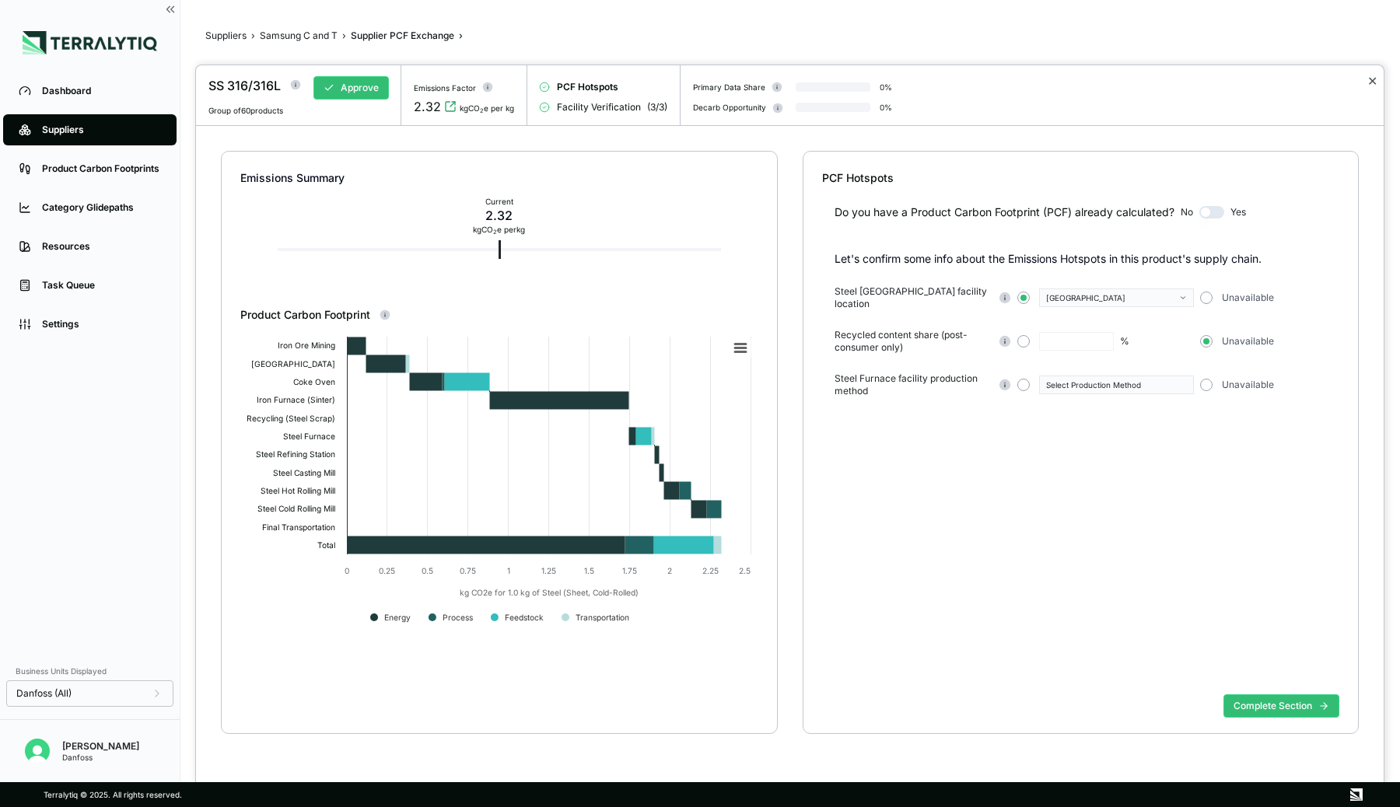
click at [1175, 78] on button "✕" at bounding box center [1372, 81] width 10 height 19
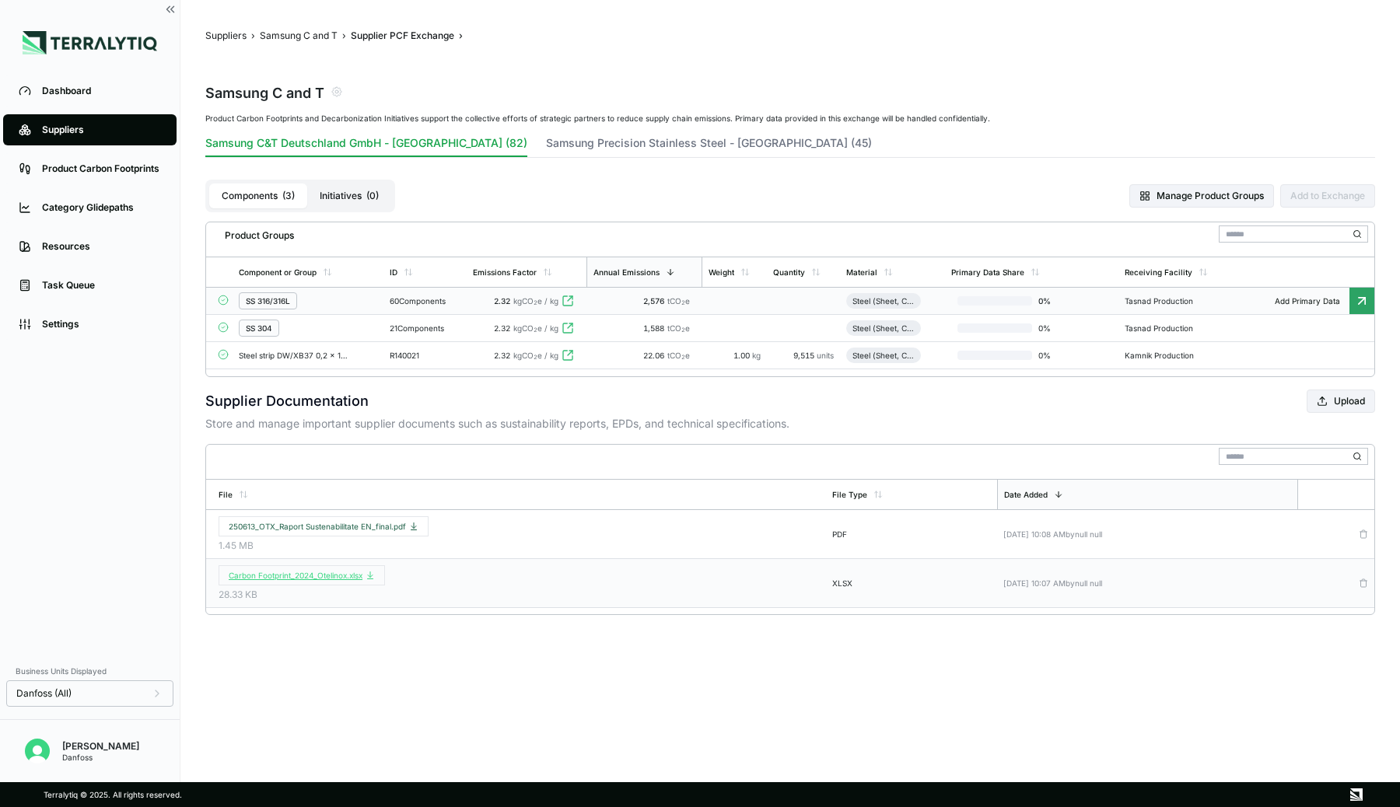
click at [309, 571] on span "Carbon Footprint_2024_Otelinox.xlsx" at bounding box center [302, 575] width 146 height 9
click at [348, 575] on span "Carbon Footprint_2024_Otelinox.xlsx" at bounding box center [302, 575] width 146 height 9
click at [642, 149] on button "Samsung Precision Stainless Steel - [GEOGRAPHIC_DATA] (45)" at bounding box center [709, 146] width 326 height 22
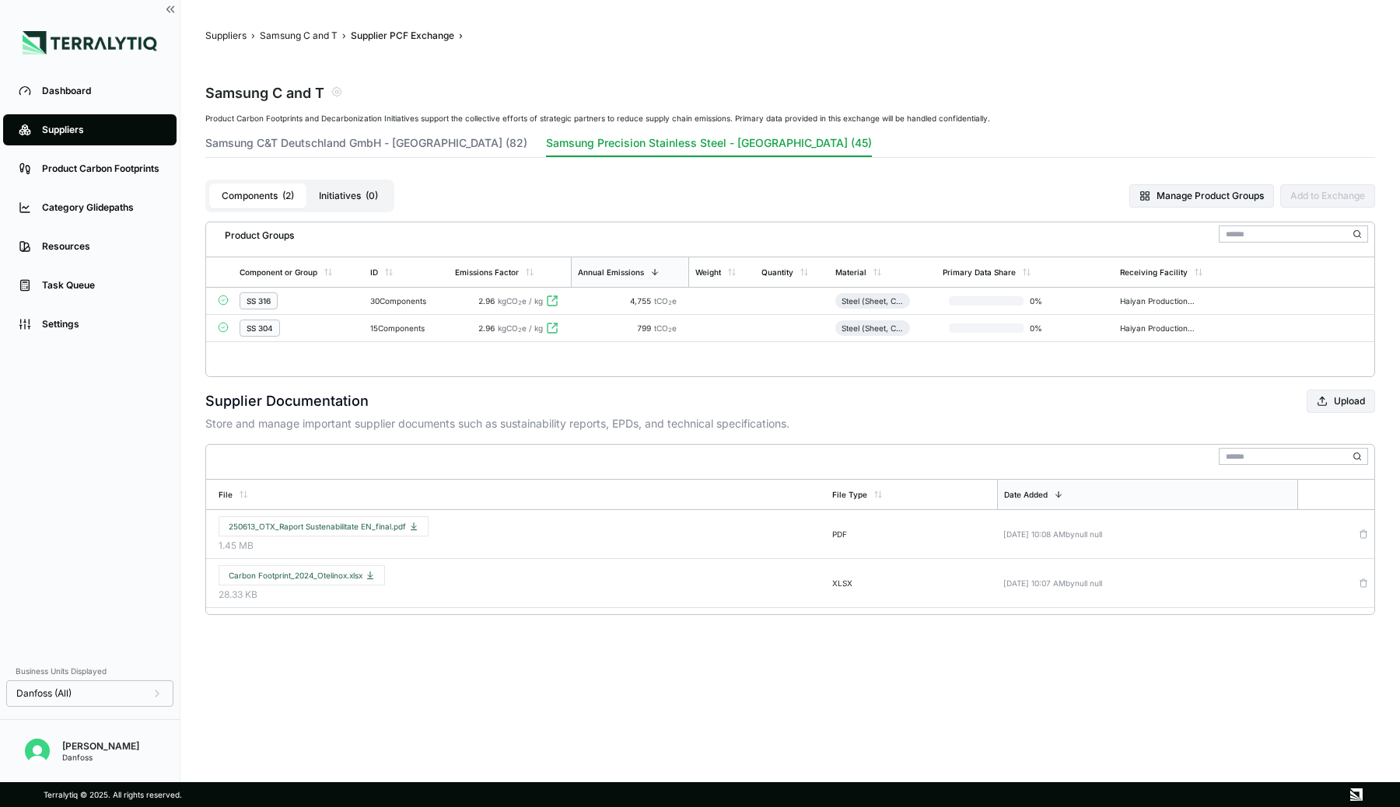
click at [65, 129] on div "Suppliers" at bounding box center [101, 130] width 119 height 12
